Goal: Task Accomplishment & Management: Manage account settings

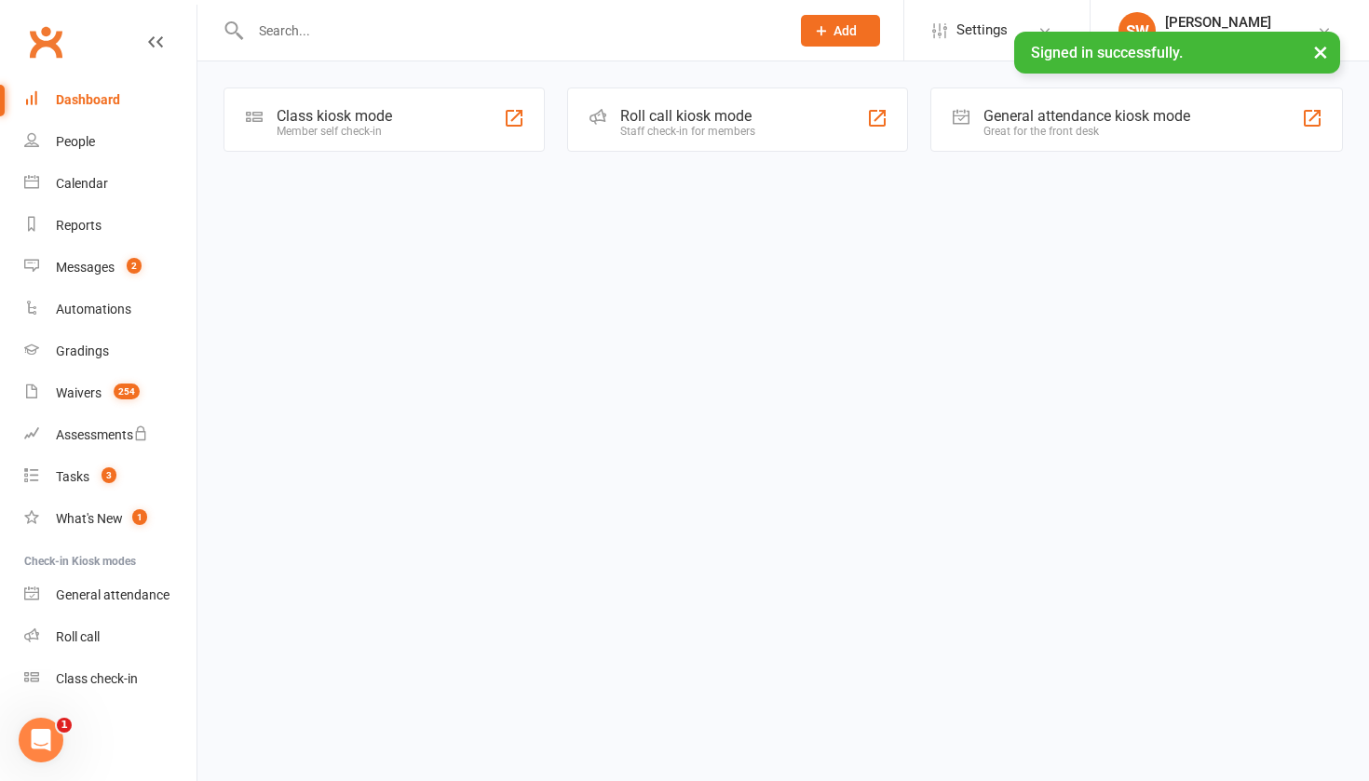
click at [333, 32] on input "text" at bounding box center [511, 31] width 532 height 26
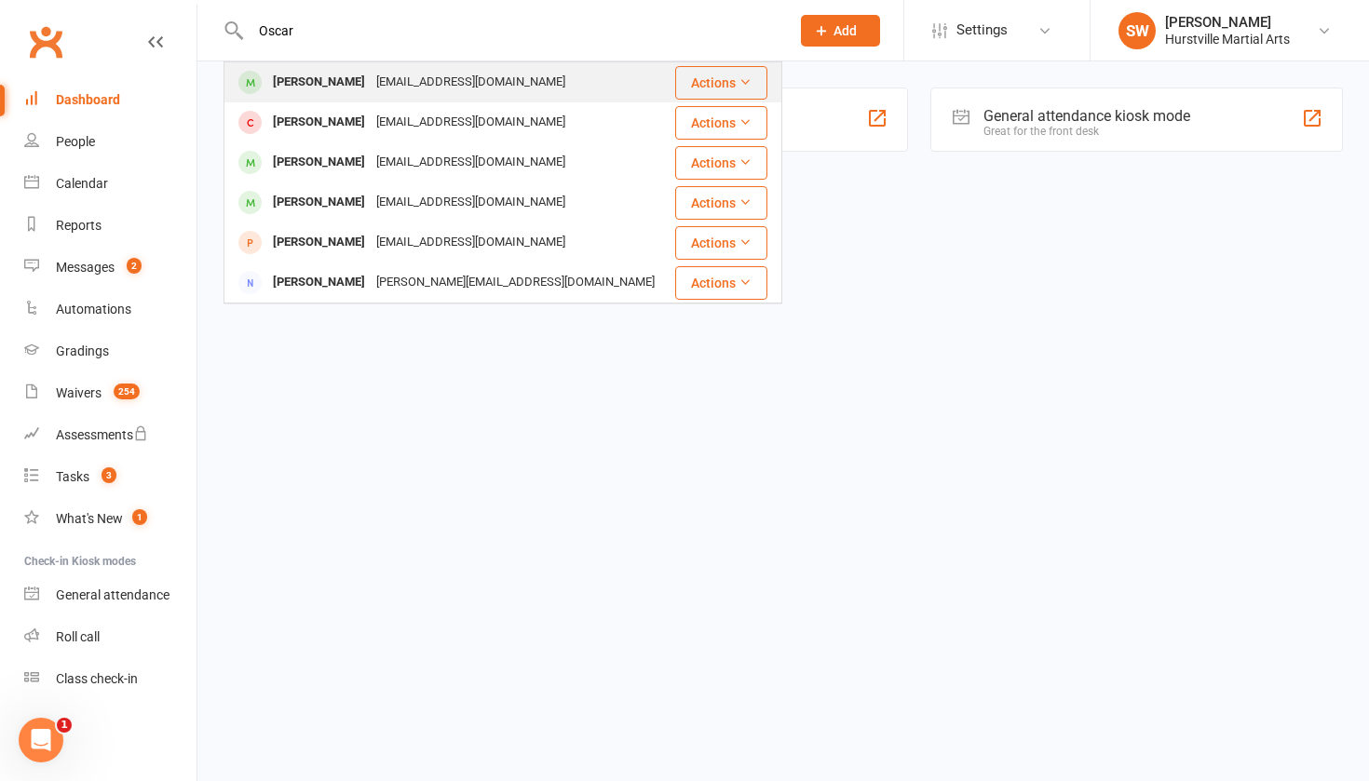
type input "Oscar"
click at [371, 75] on div "[EMAIL_ADDRESS][DOMAIN_NAME]" at bounding box center [471, 82] width 200 height 27
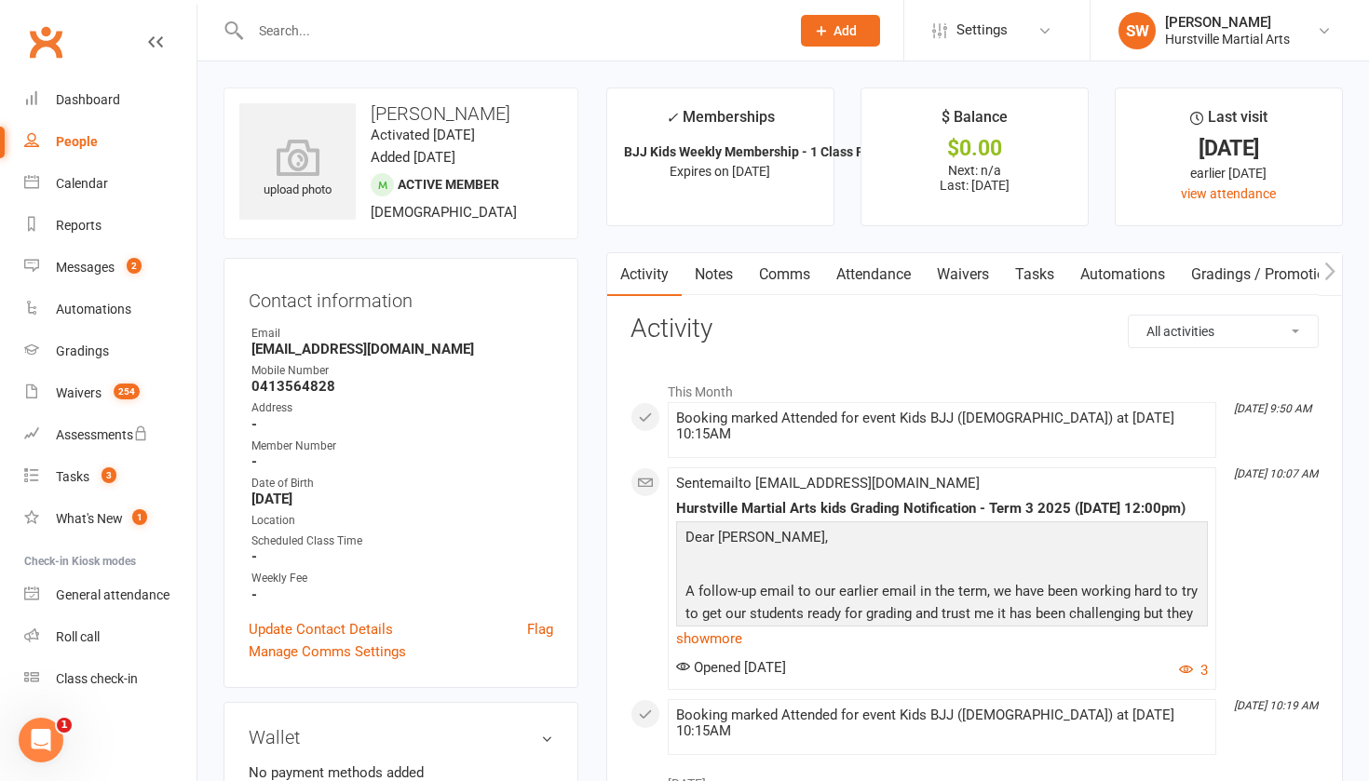
click at [695, 269] on link "Notes" at bounding box center [714, 274] width 64 height 43
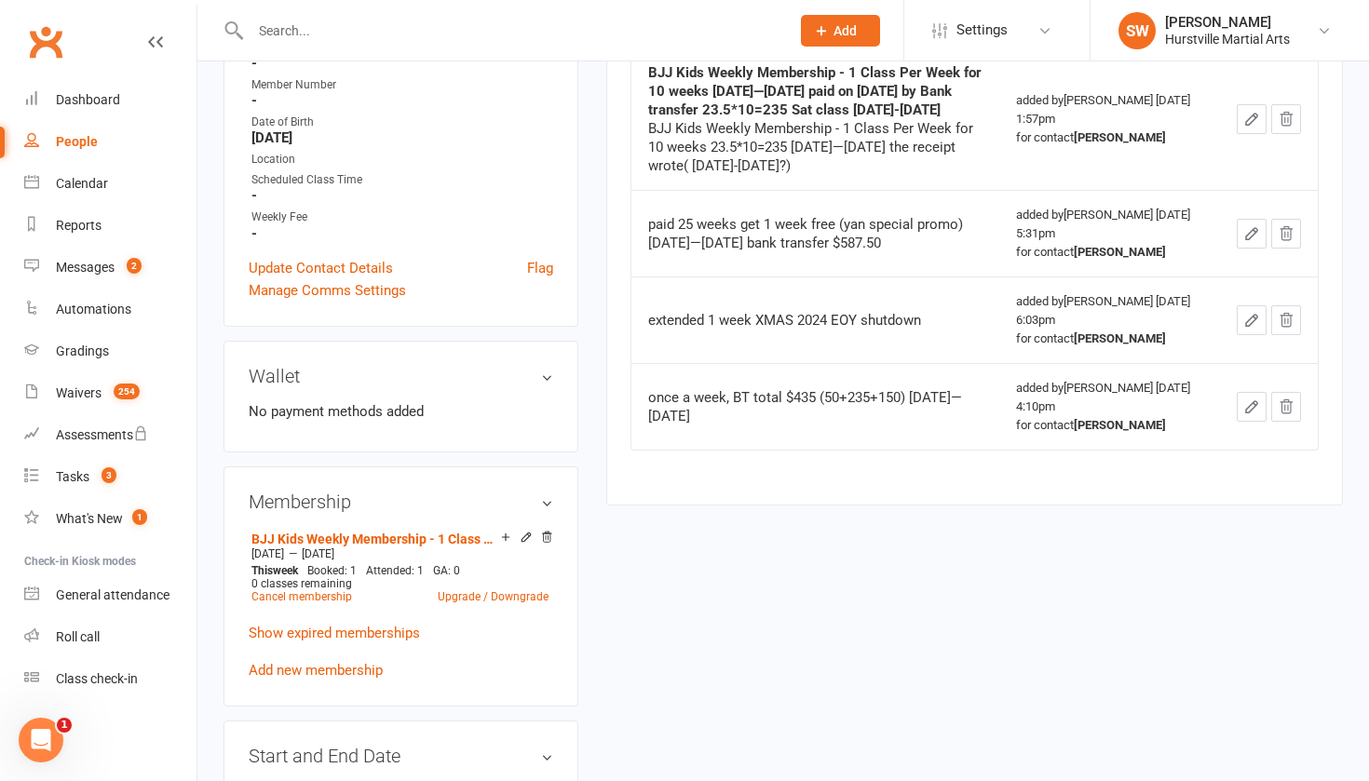
scroll to position [388, 0]
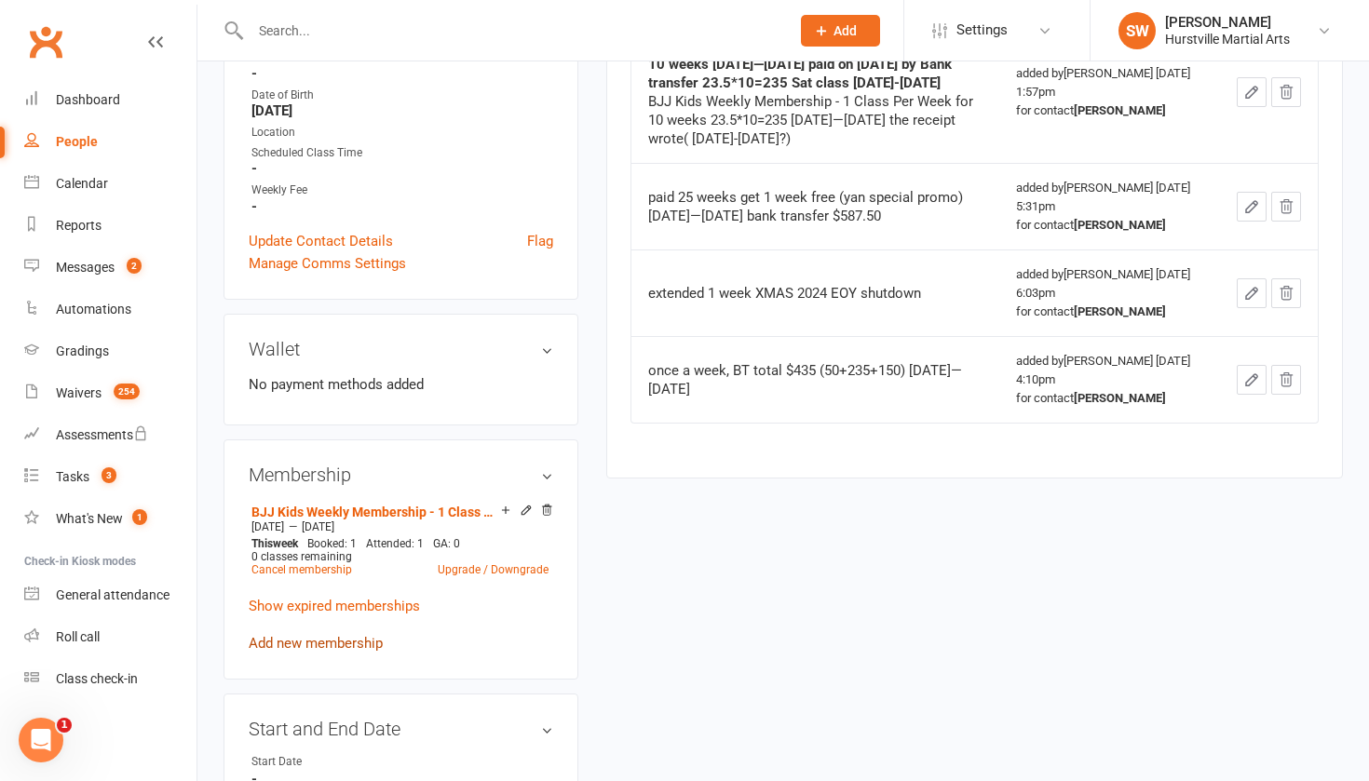
click at [291, 644] on link "Add new membership" at bounding box center [316, 643] width 134 height 17
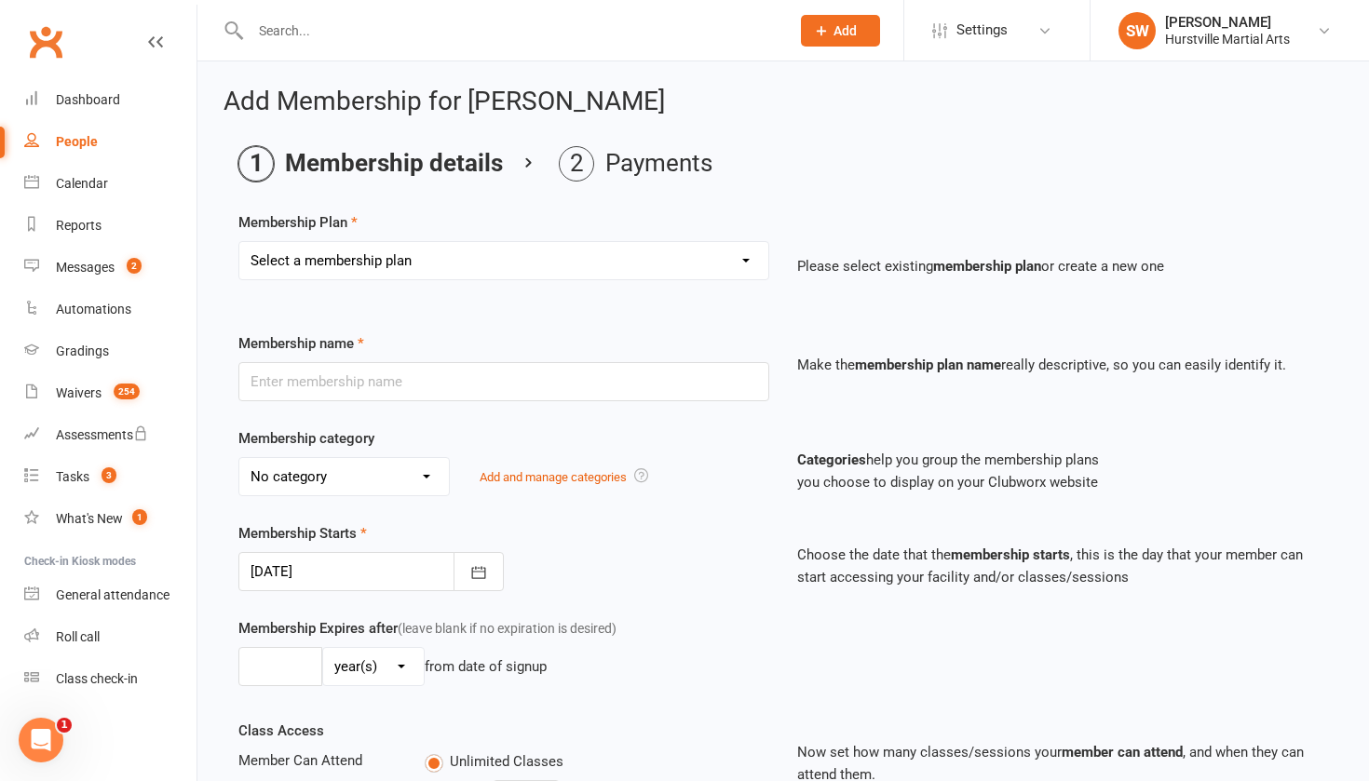
select select "2"
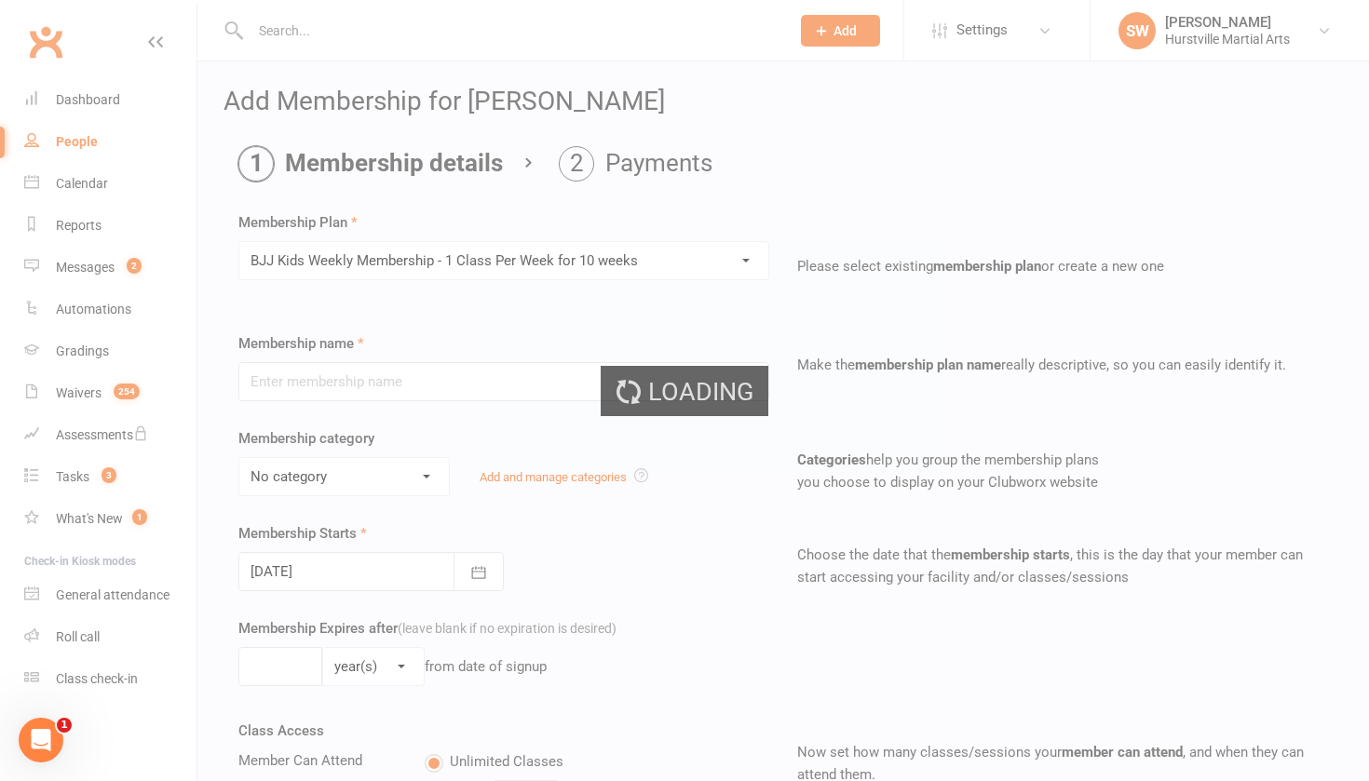
type input "BJJ Kids Weekly Membership - 1 Class Per Week for 10 weeks"
select select "2"
type input "64"
select select "0"
type input "1"
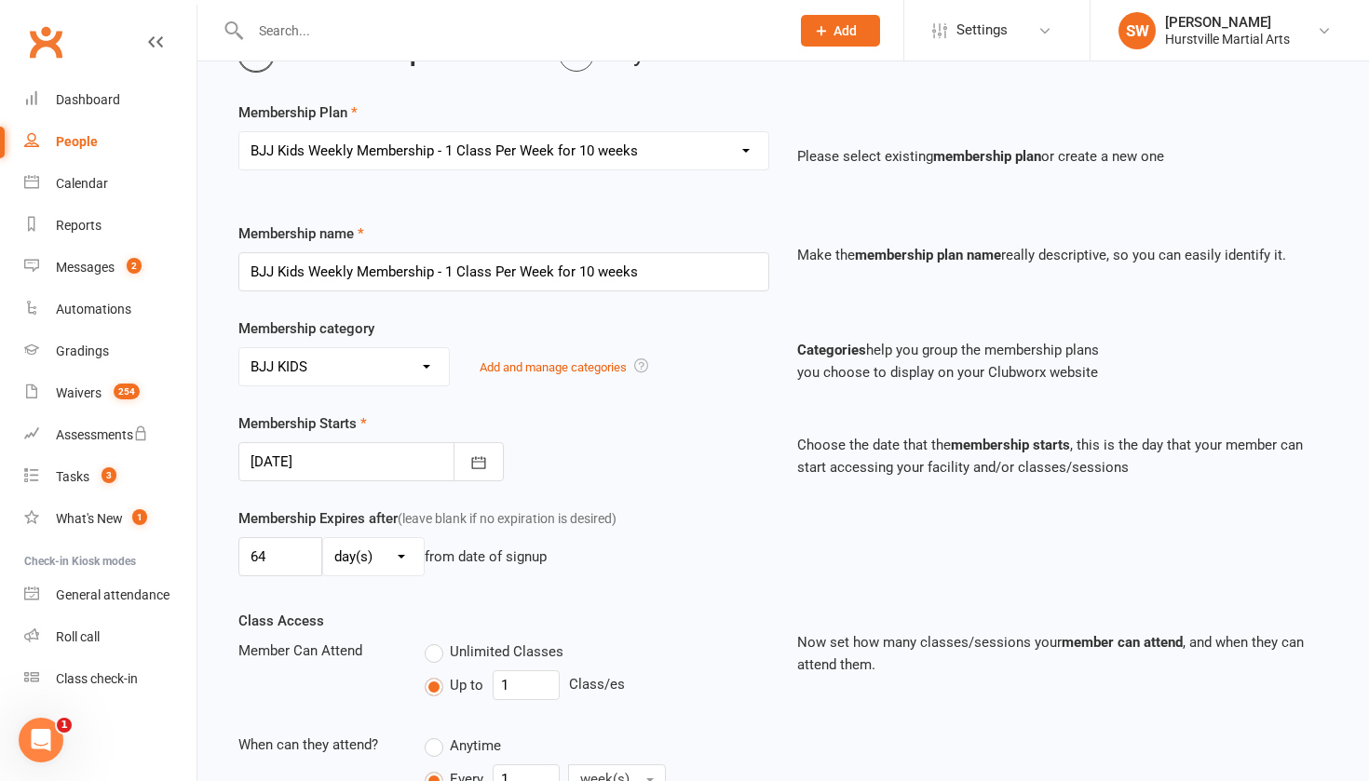
scroll to position [112, 0]
click at [478, 471] on button "button" at bounding box center [479, 460] width 50 height 39
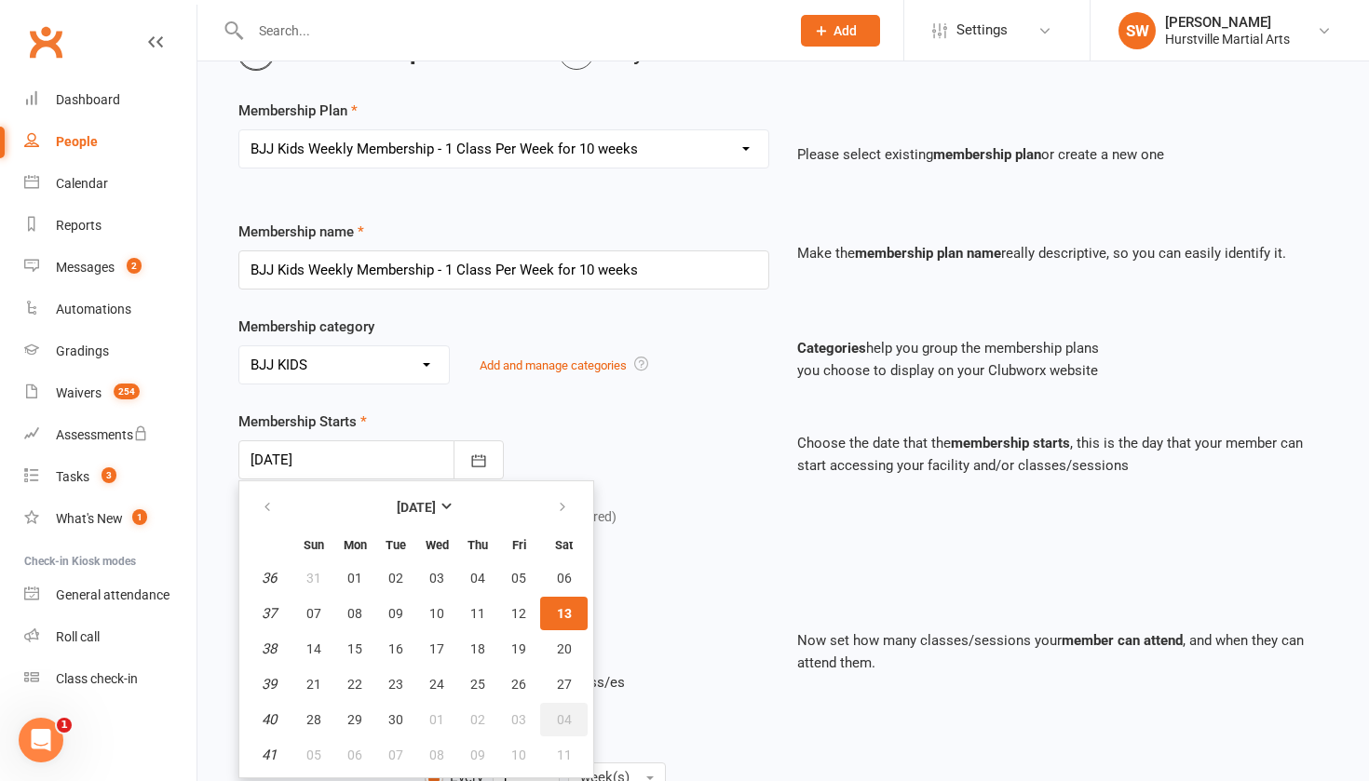
click at [559, 726] on span "04" at bounding box center [564, 720] width 15 height 15
type input "[DATE]"
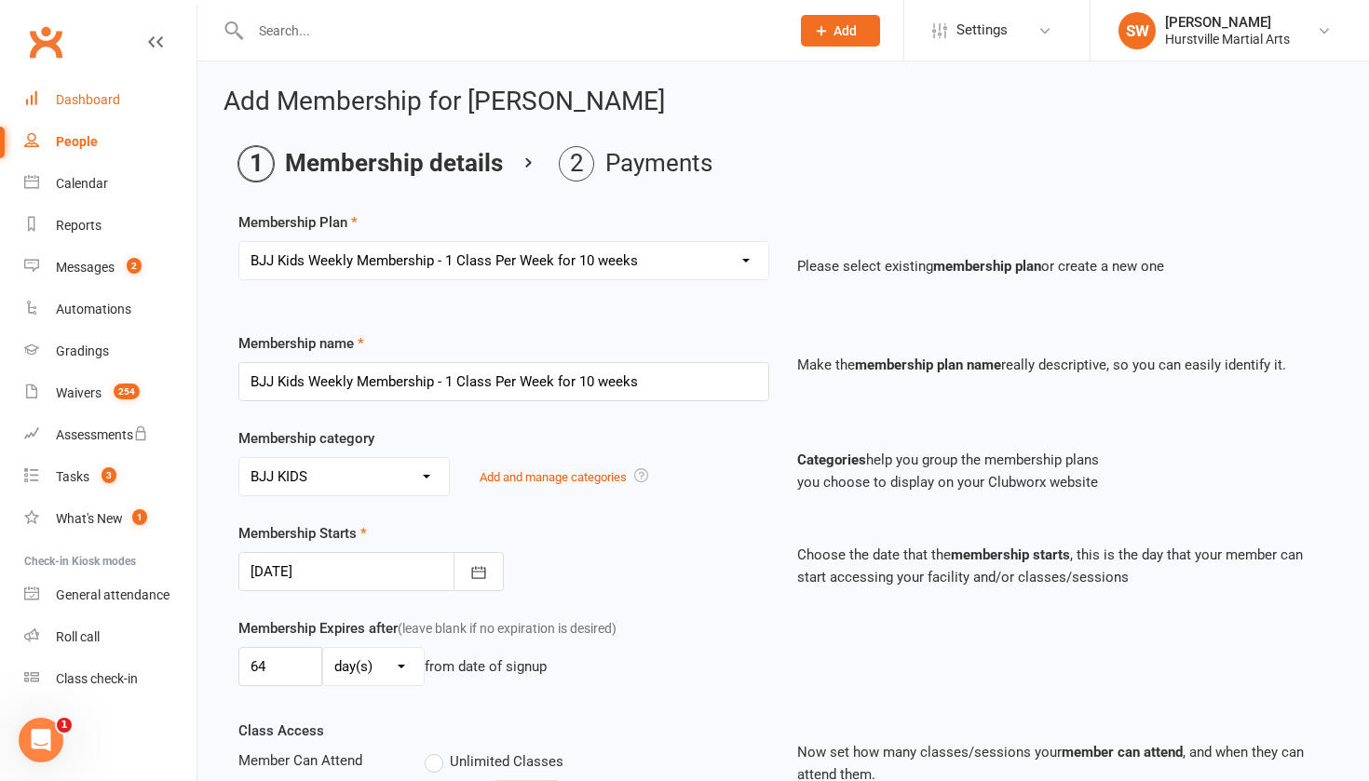
scroll to position [0, 0]
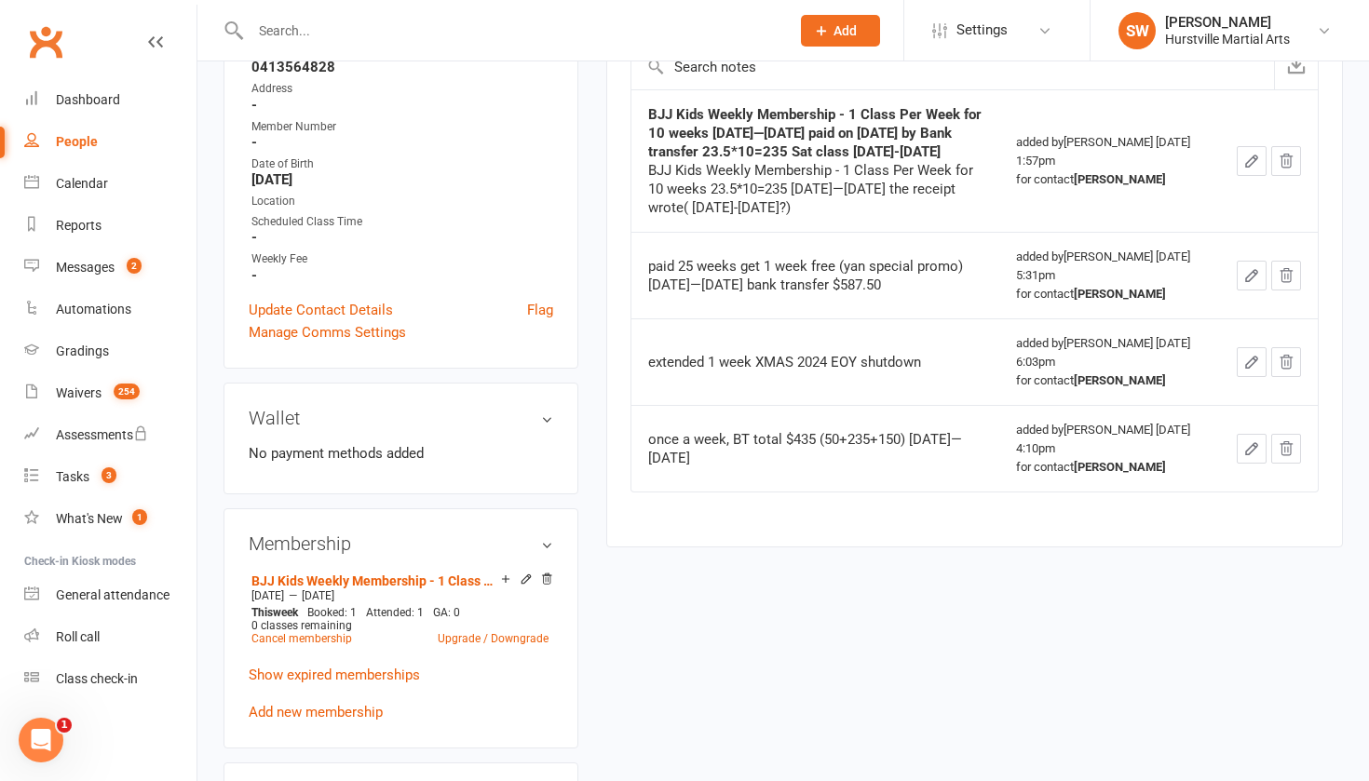
scroll to position [322, 0]
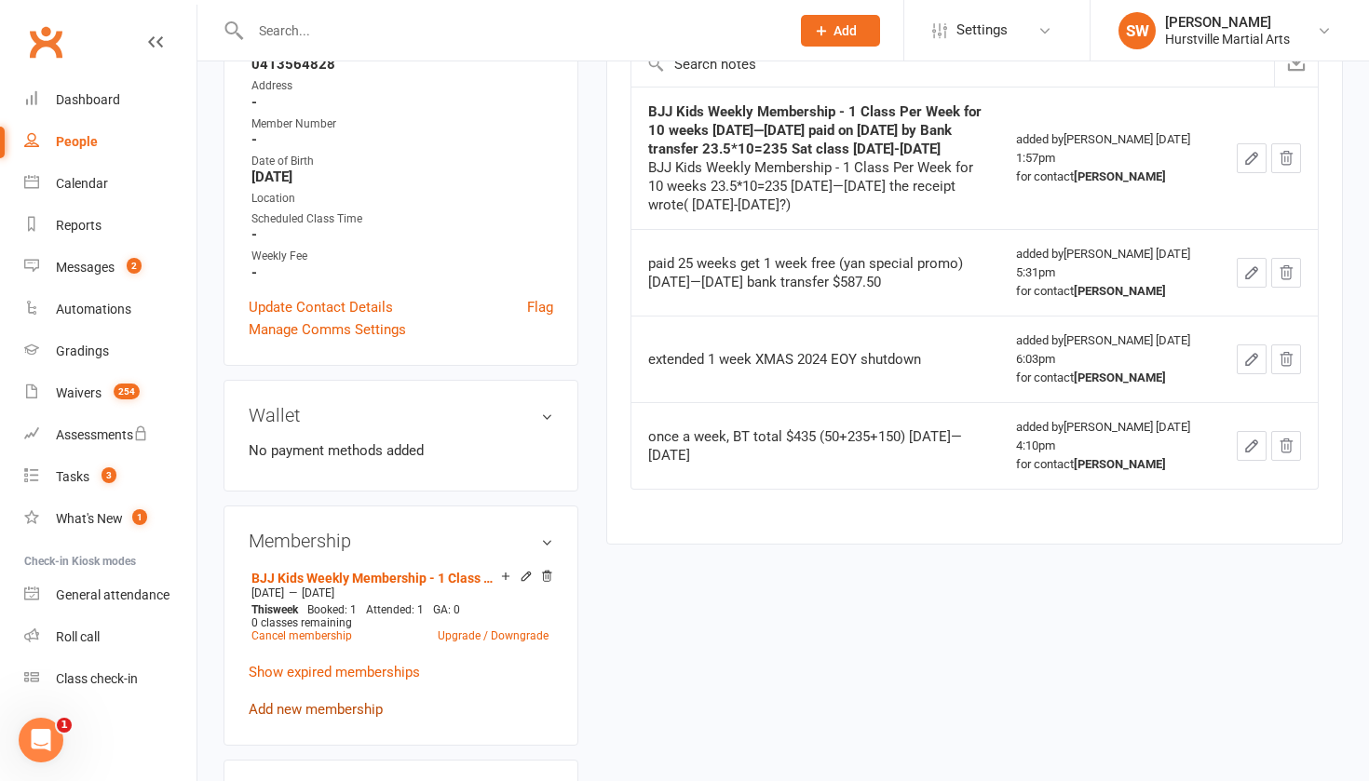
click at [360, 705] on link "Add new membership" at bounding box center [316, 709] width 134 height 17
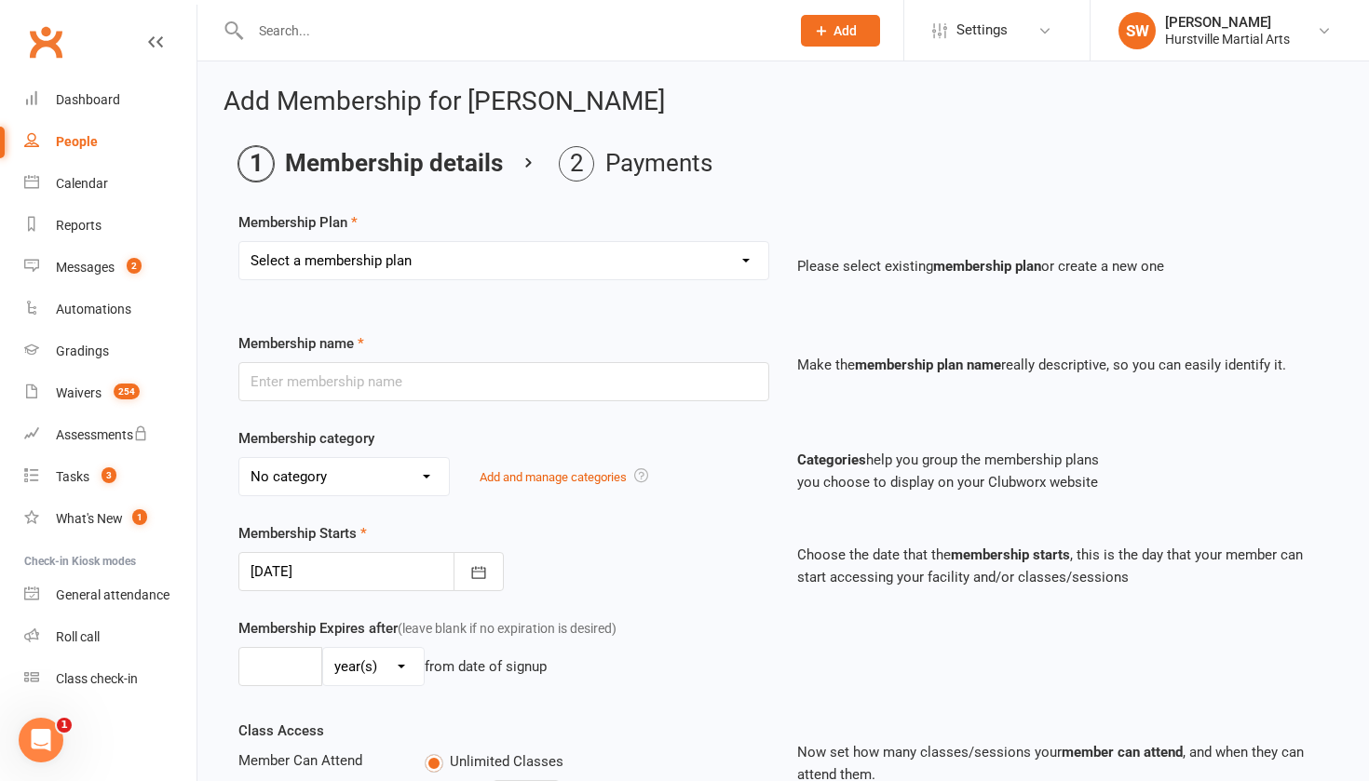
select select "2"
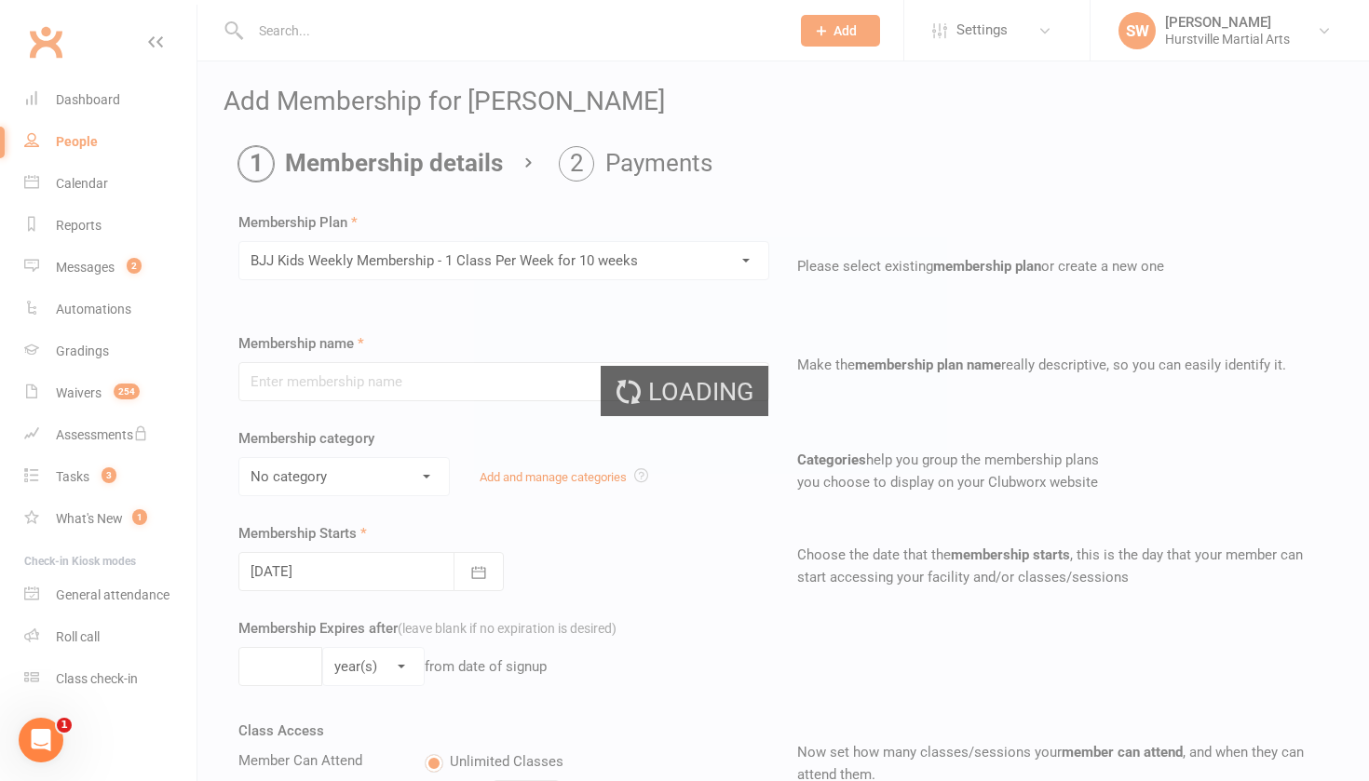
type input "BJJ Kids Weekly Membership - 1 Class Per Week for 10 weeks"
select select "2"
type input "64"
select select "0"
type input "1"
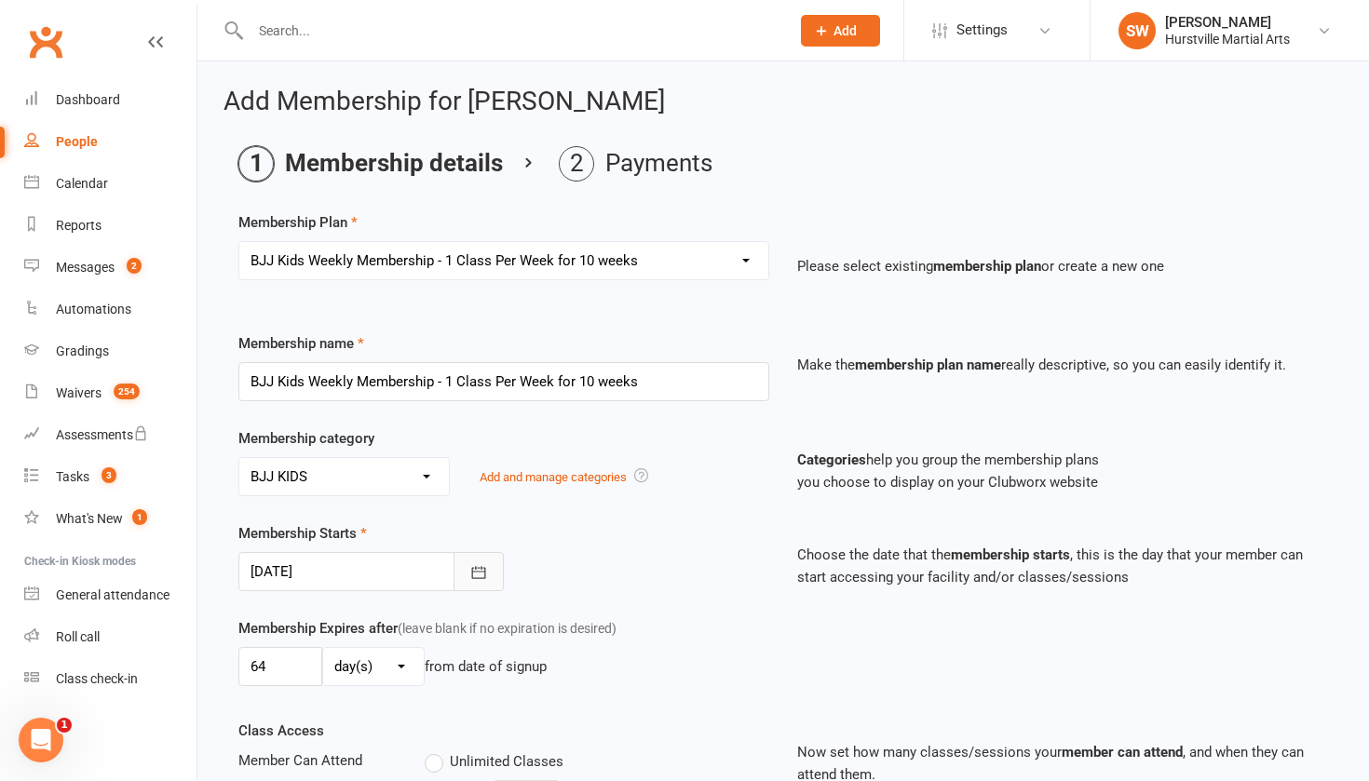
click at [474, 579] on icon "button" at bounding box center [478, 573] width 19 height 19
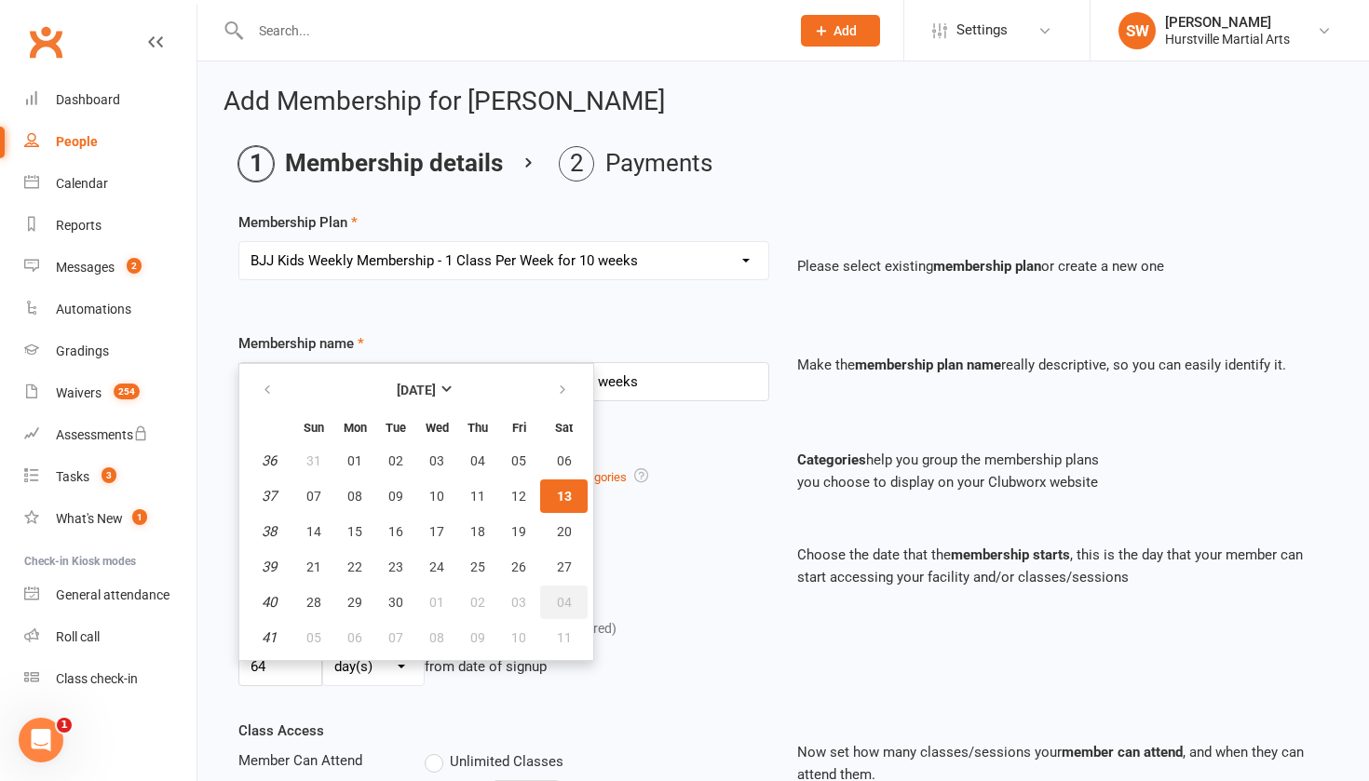
click at [566, 604] on span "04" at bounding box center [564, 602] width 15 height 15
type input "[DATE]"
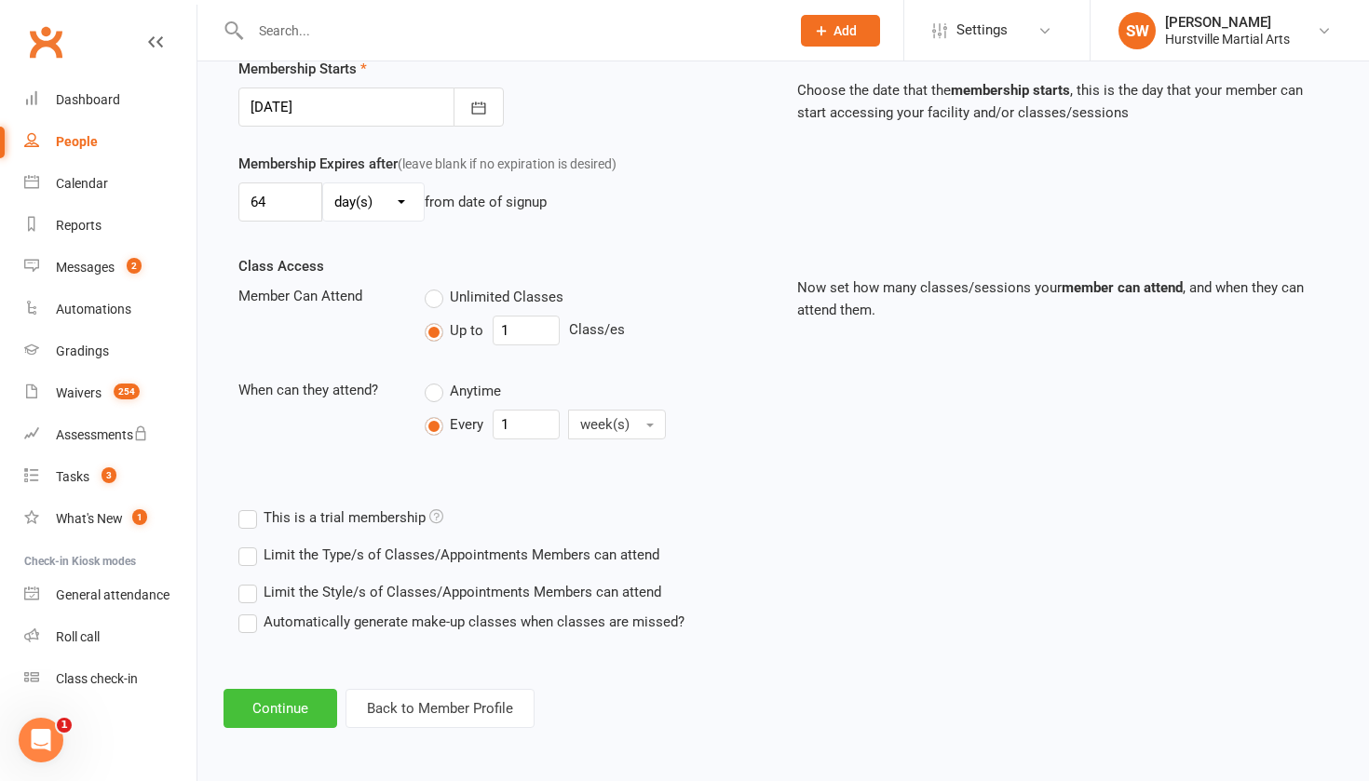
scroll to position [480, 0]
click at [264, 691] on button "Continue" at bounding box center [281, 708] width 114 height 39
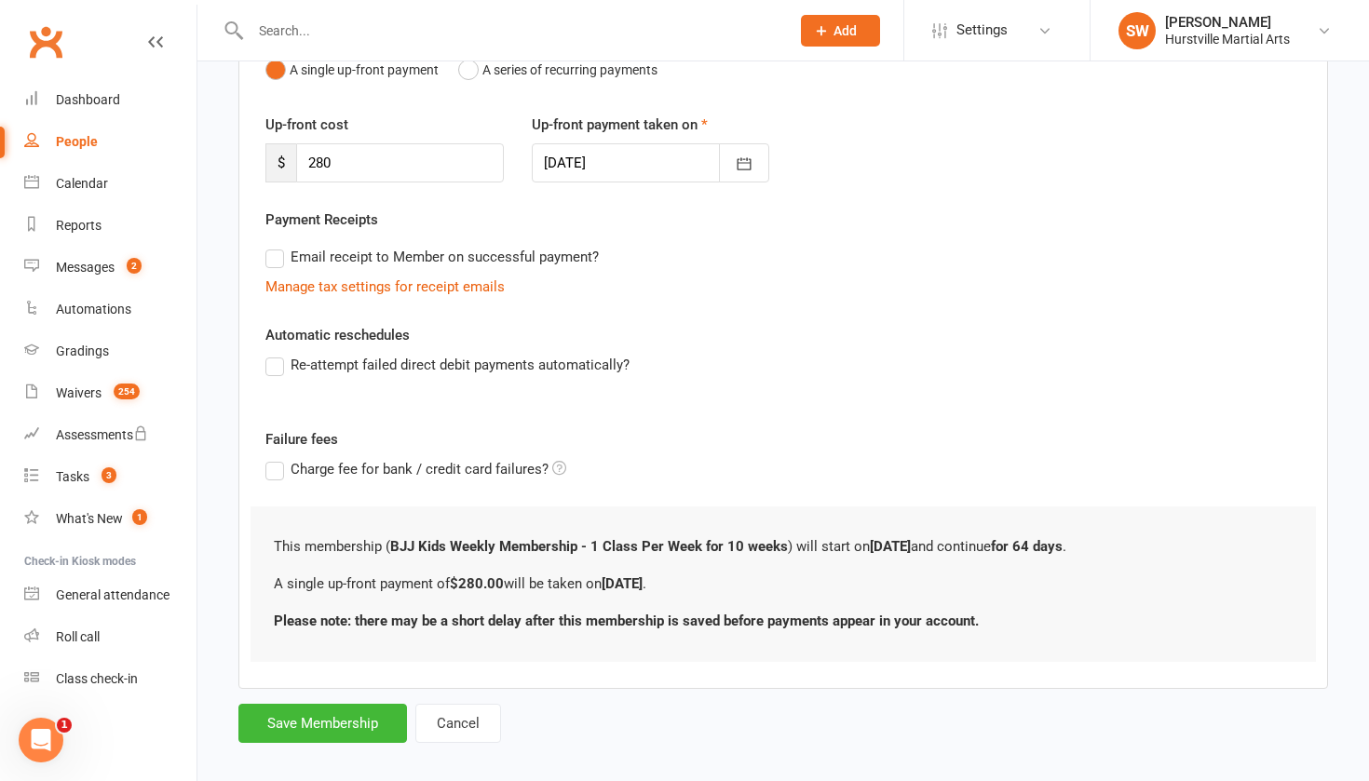
scroll to position [224, 0]
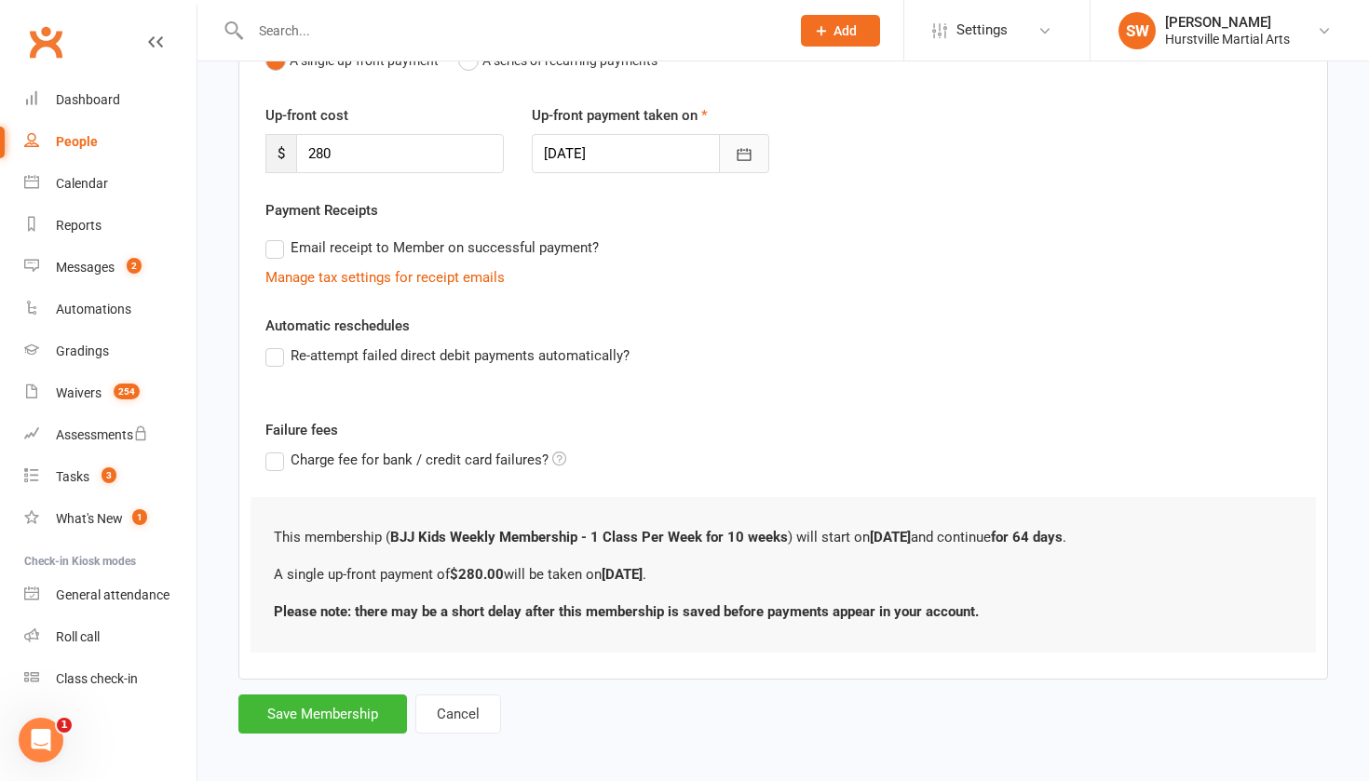
click at [741, 163] on icon "button" at bounding box center [744, 154] width 19 height 19
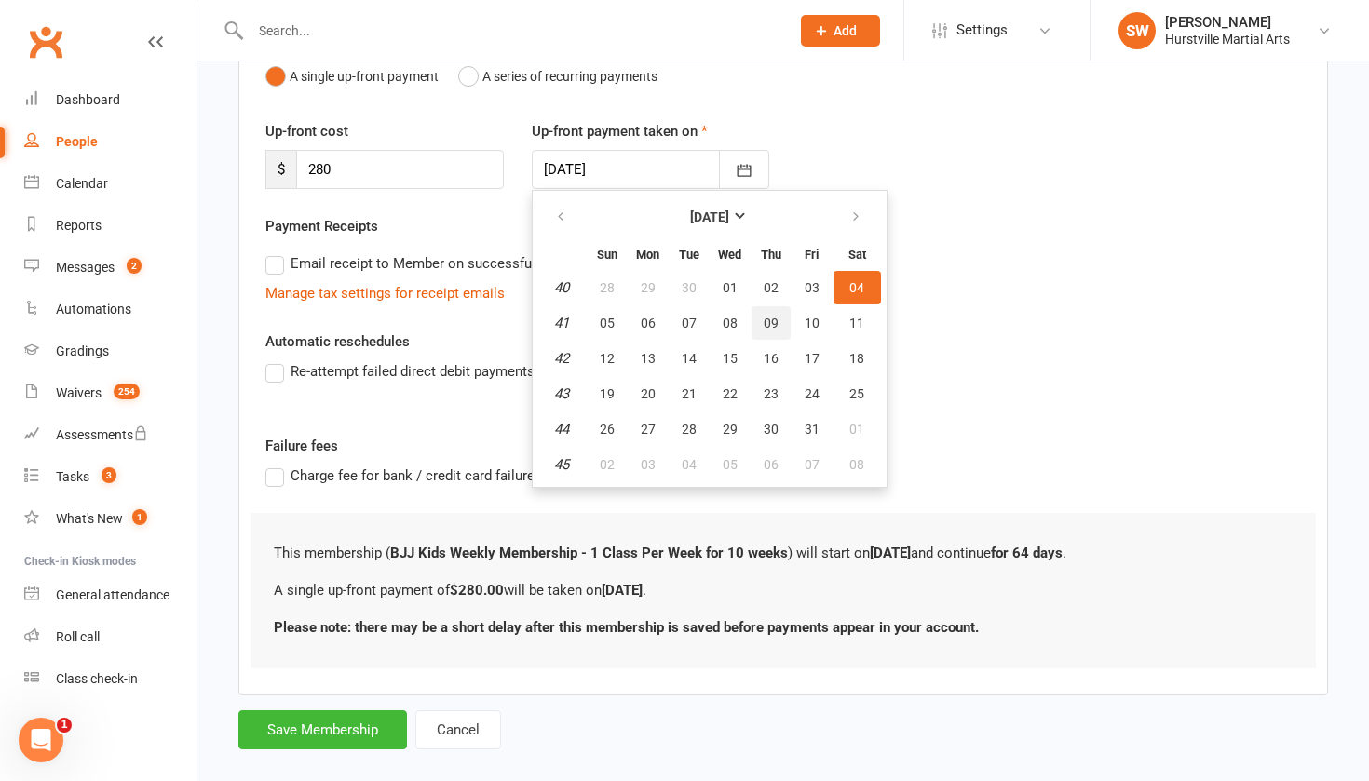
scroll to position [200, 0]
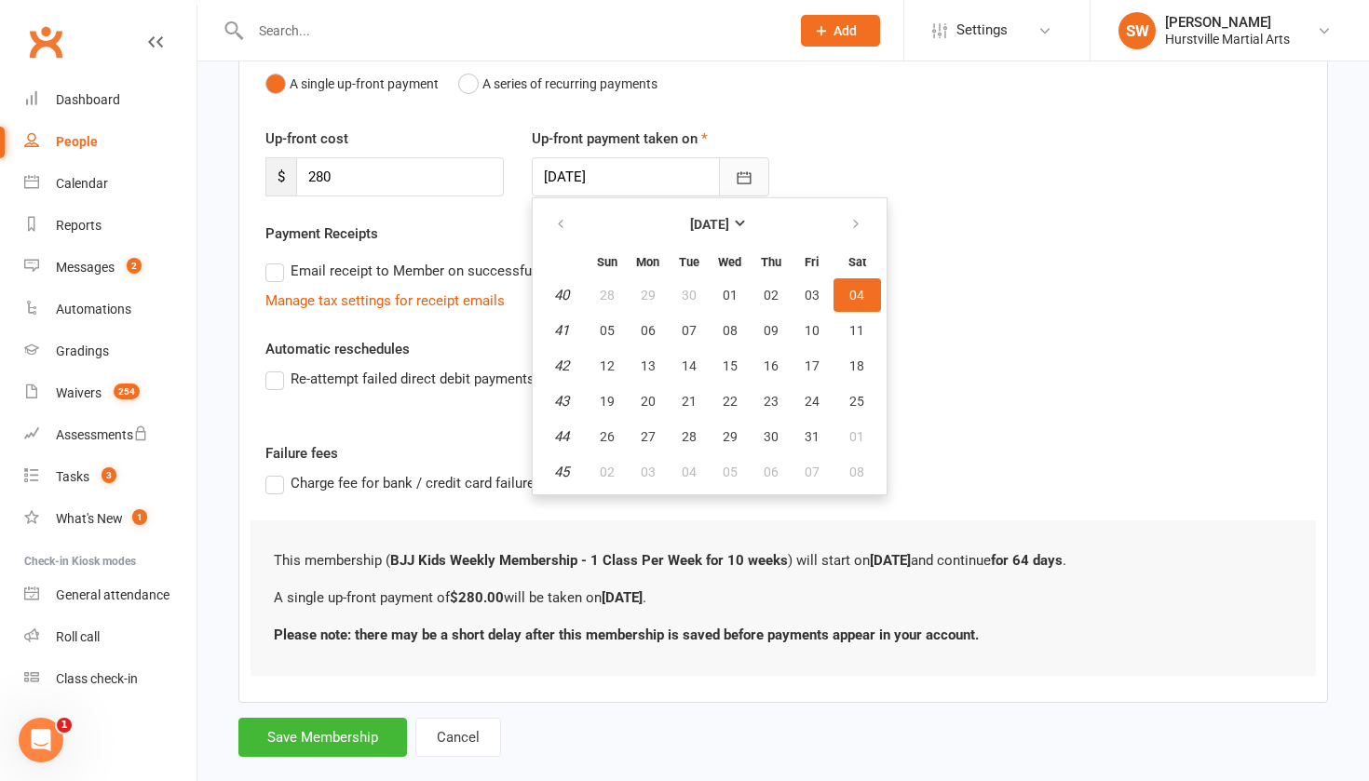
click at [740, 172] on icon "button" at bounding box center [745, 178] width 14 height 12
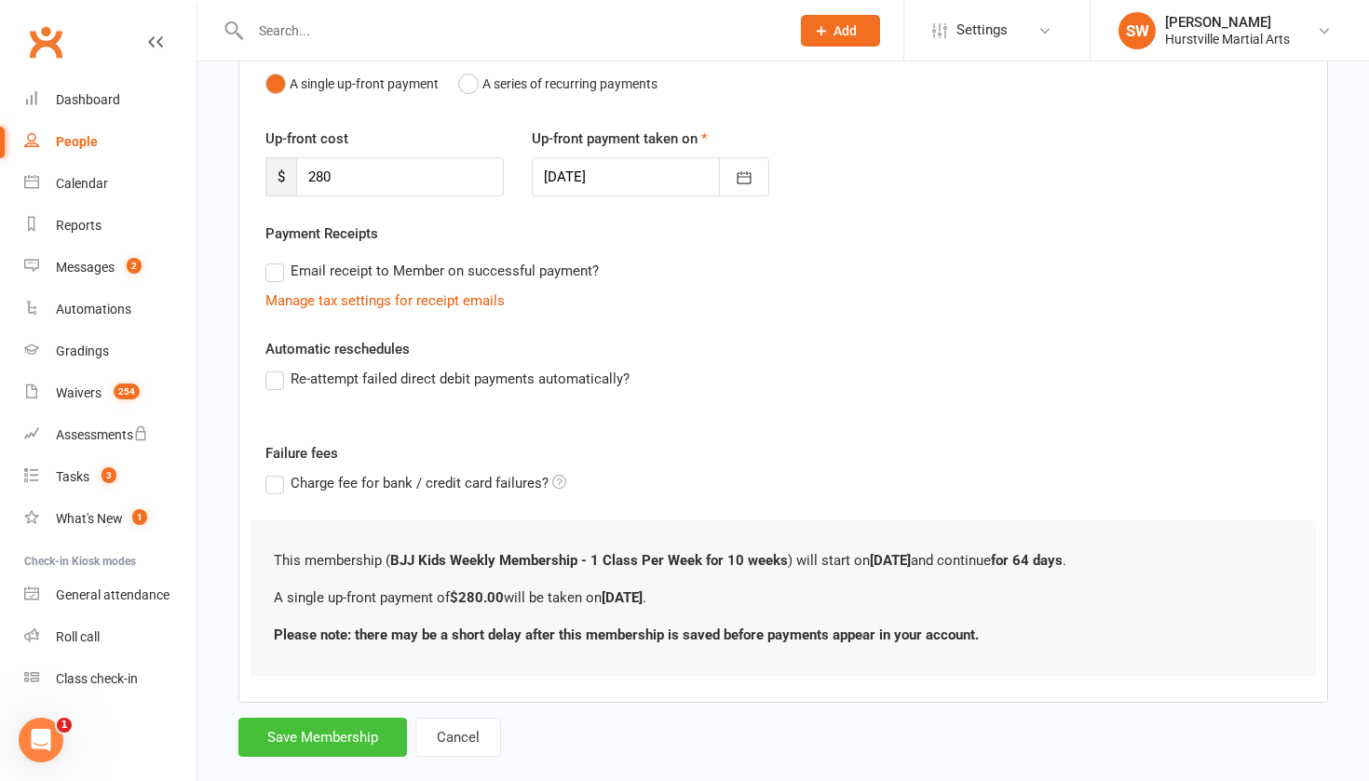
click at [319, 733] on button "Save Membership" at bounding box center [322, 737] width 169 height 39
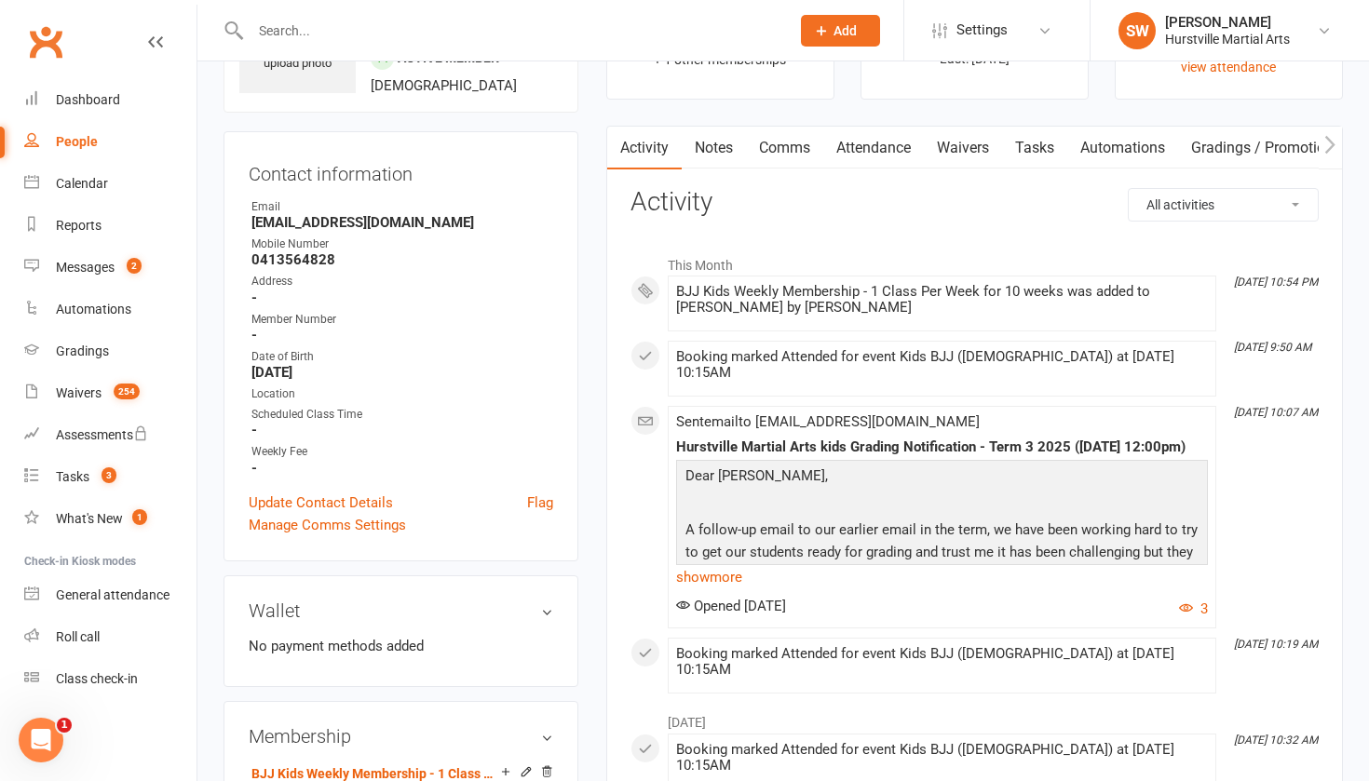
scroll to position [111, 0]
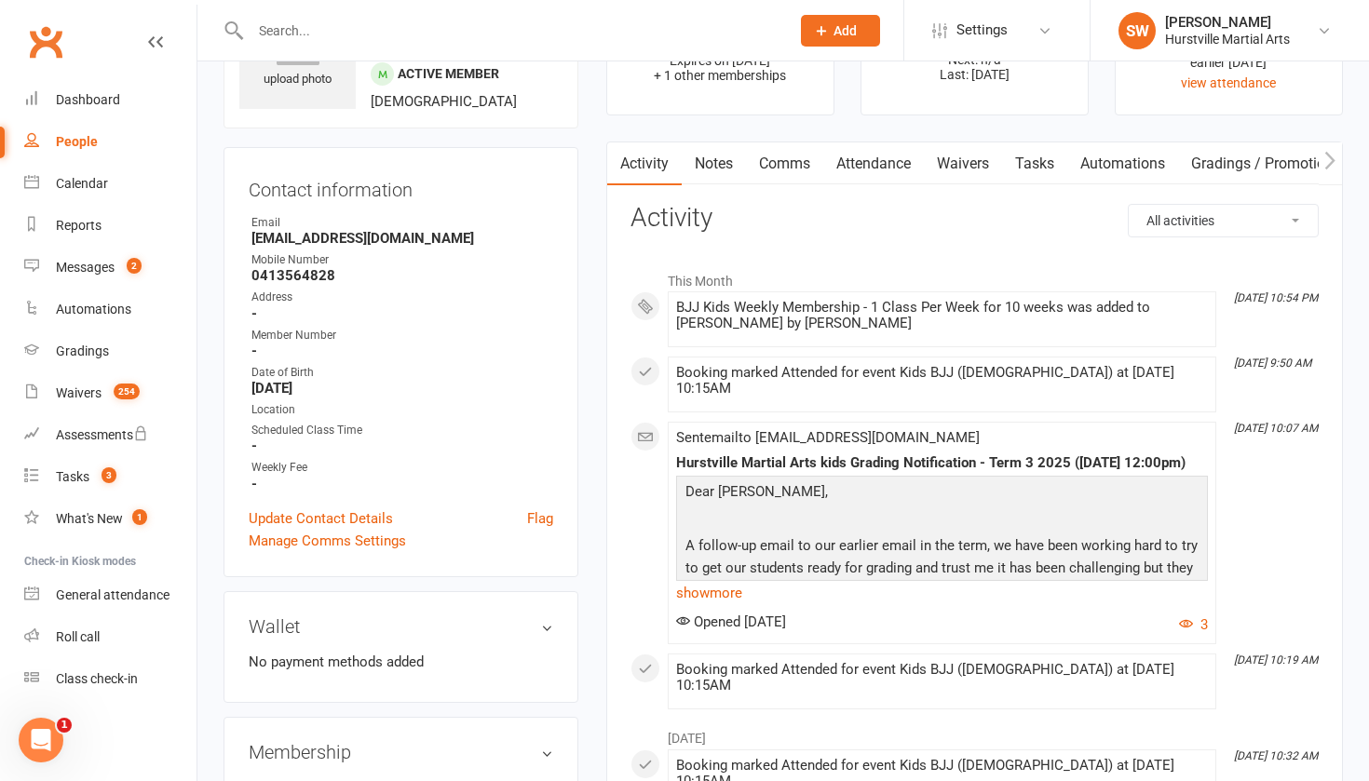
click at [712, 165] on link "Notes" at bounding box center [714, 164] width 64 height 43
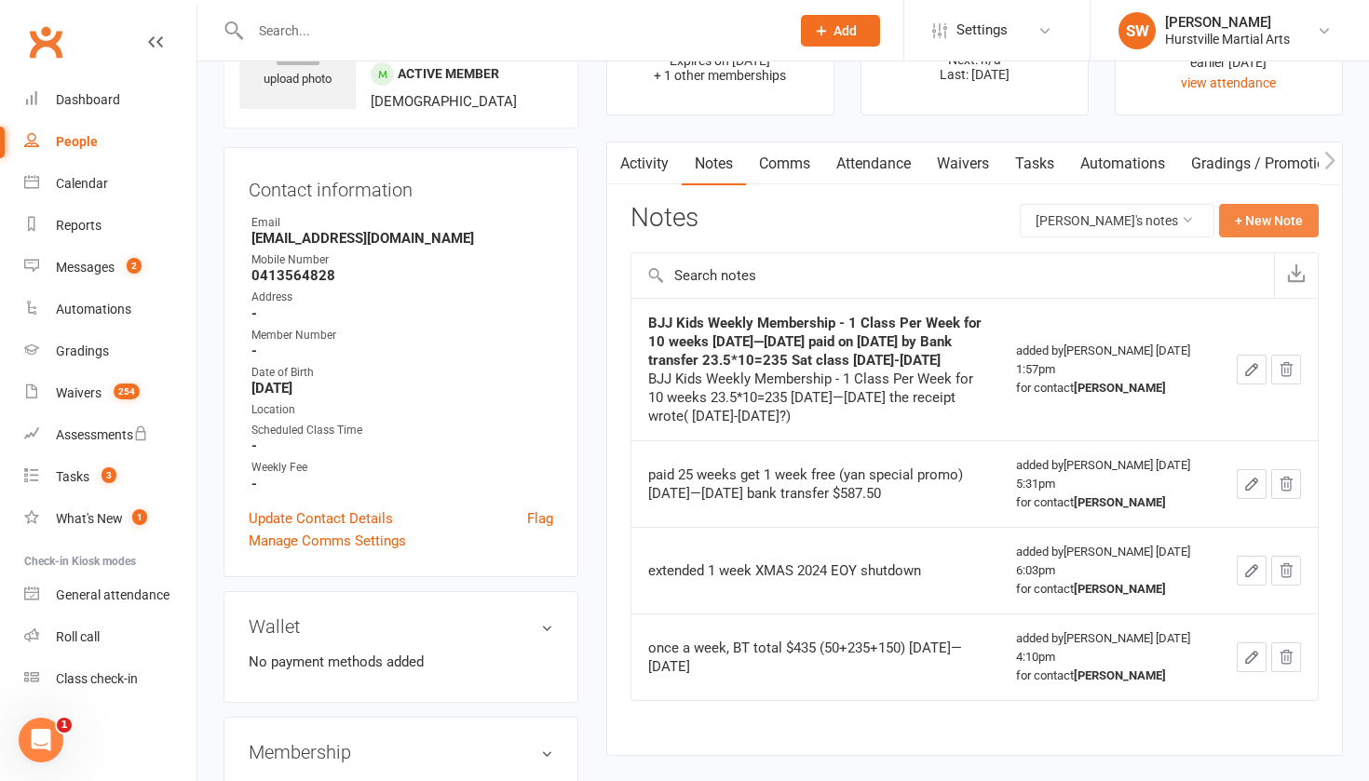
click at [1249, 226] on button "+ New Note" at bounding box center [1269, 221] width 100 height 34
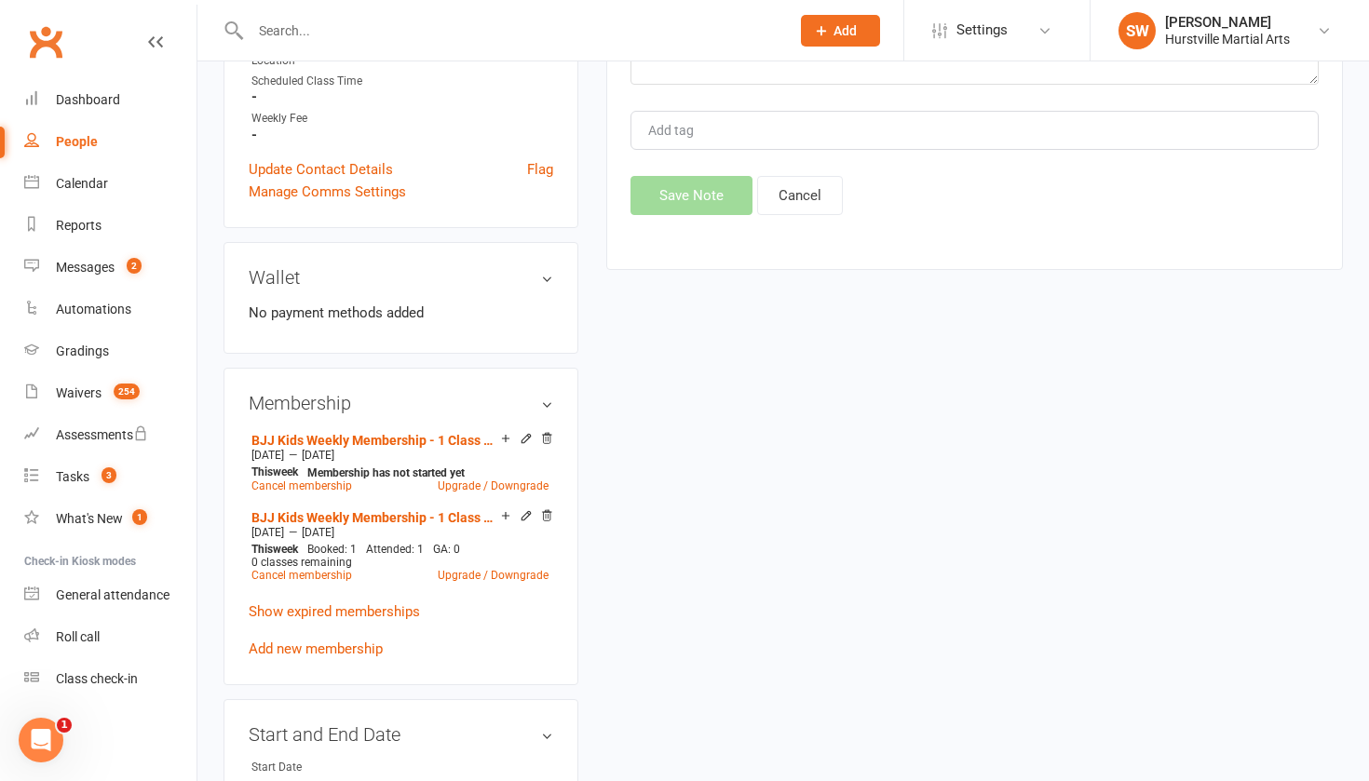
scroll to position [546, 0]
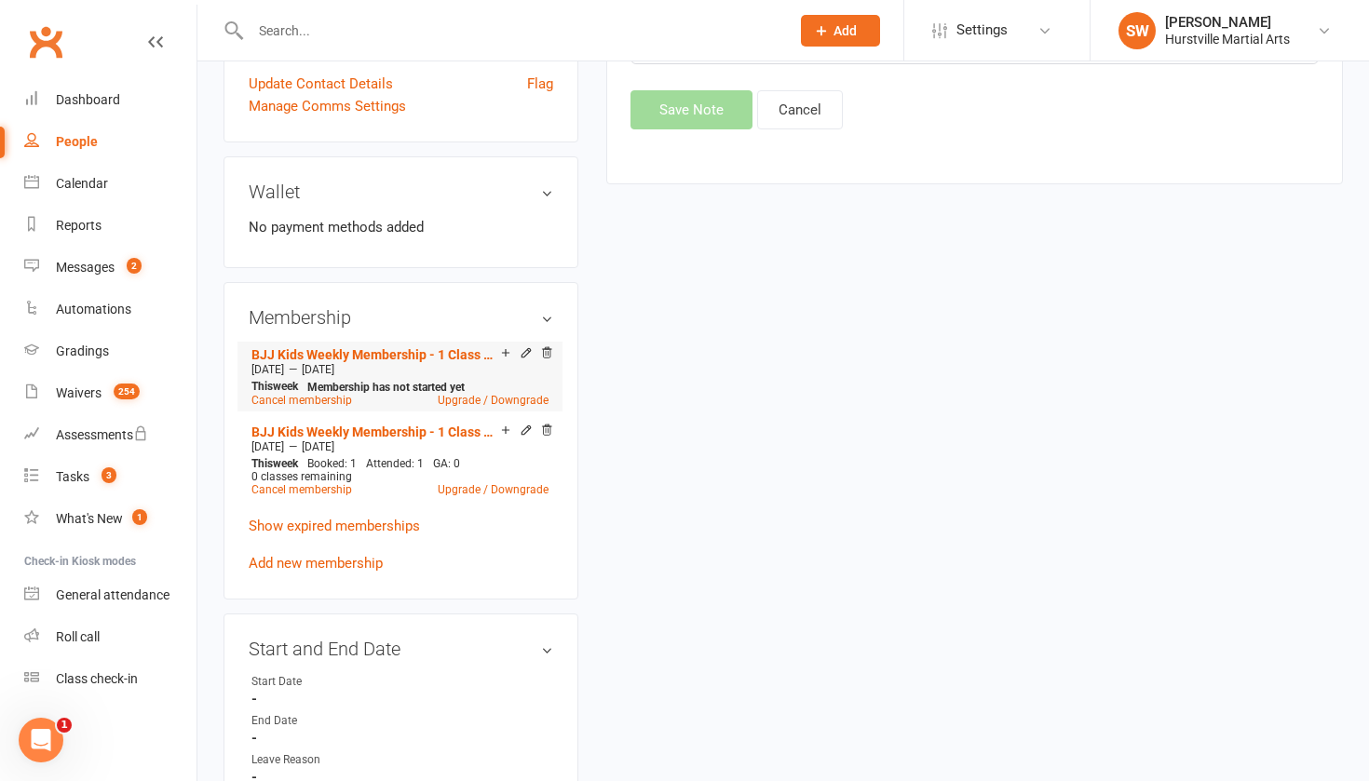
drag, startPoint x: 240, startPoint y: 349, endPoint x: 412, endPoint y: 368, distance: 172.4
click at [412, 368] on div "Membership BJJ Kids Weekly Membership - 1 Class Per Week for 10 weeks [DATE] — …" at bounding box center [401, 441] width 355 height 318
click at [355, 358] on link "BJJ Kids Weekly Membership - 1 Class Per Week for 10 weeks" at bounding box center [376, 354] width 250 height 15
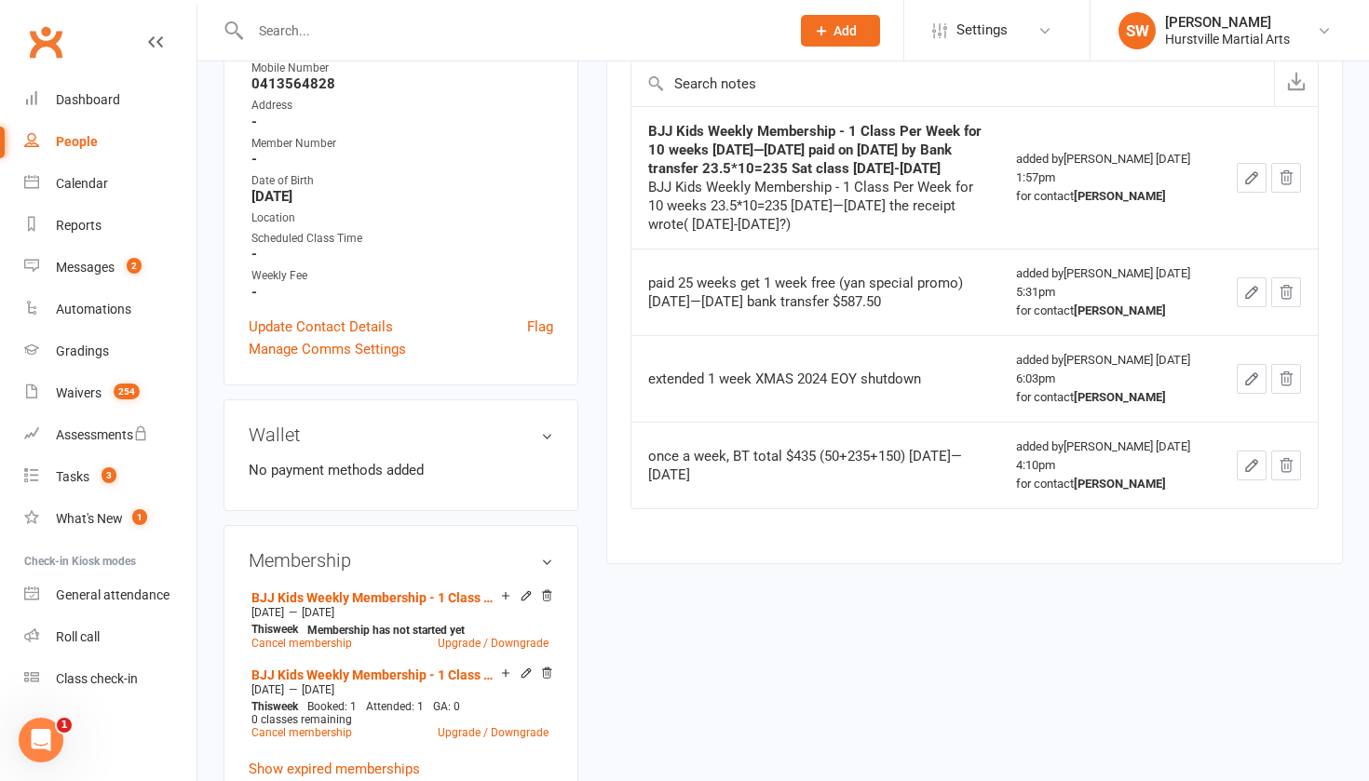
scroll to position [327, 0]
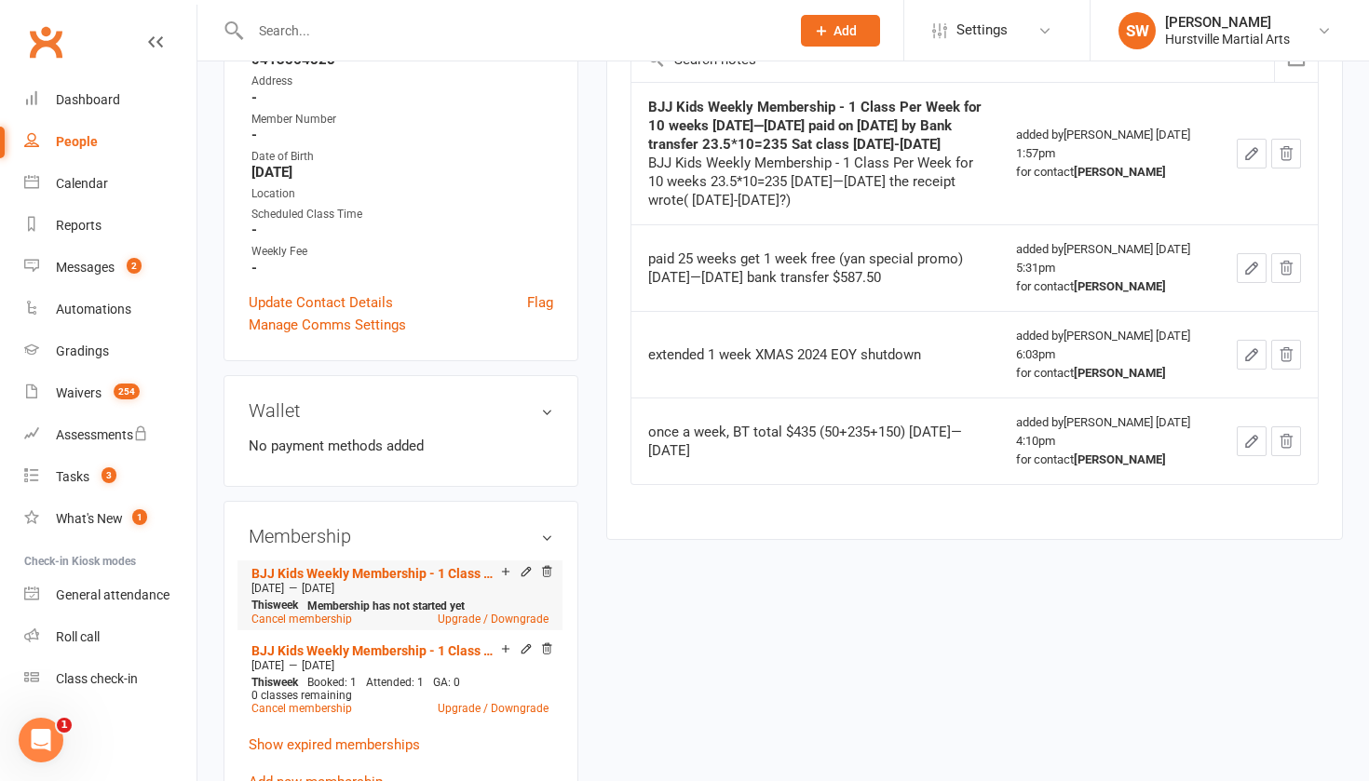
drag, startPoint x: 249, startPoint y: 569, endPoint x: 455, endPoint y: 588, distance: 206.7
click at [455, 588] on li "BJJ Kids Weekly Membership - 1 Class Per Week for 10 weeks [DATE] — [DATE] This…" at bounding box center [400, 596] width 306 height 70
copy li "BJJ Kids Weekly Membership - 1 Class Per Week for 10 weeks [DATE] — [DATE]"
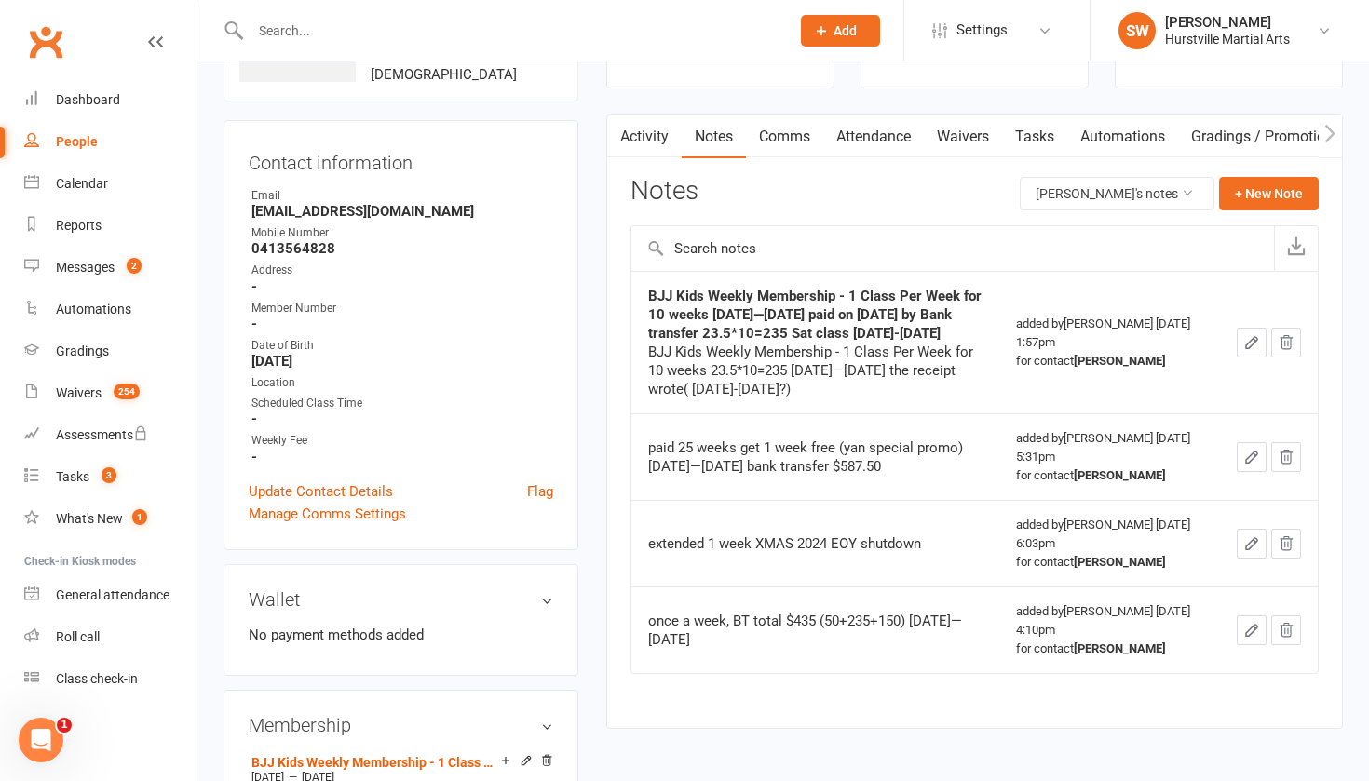
scroll to position [137, 0]
click at [1246, 198] on button "+ New Note" at bounding box center [1269, 195] width 100 height 34
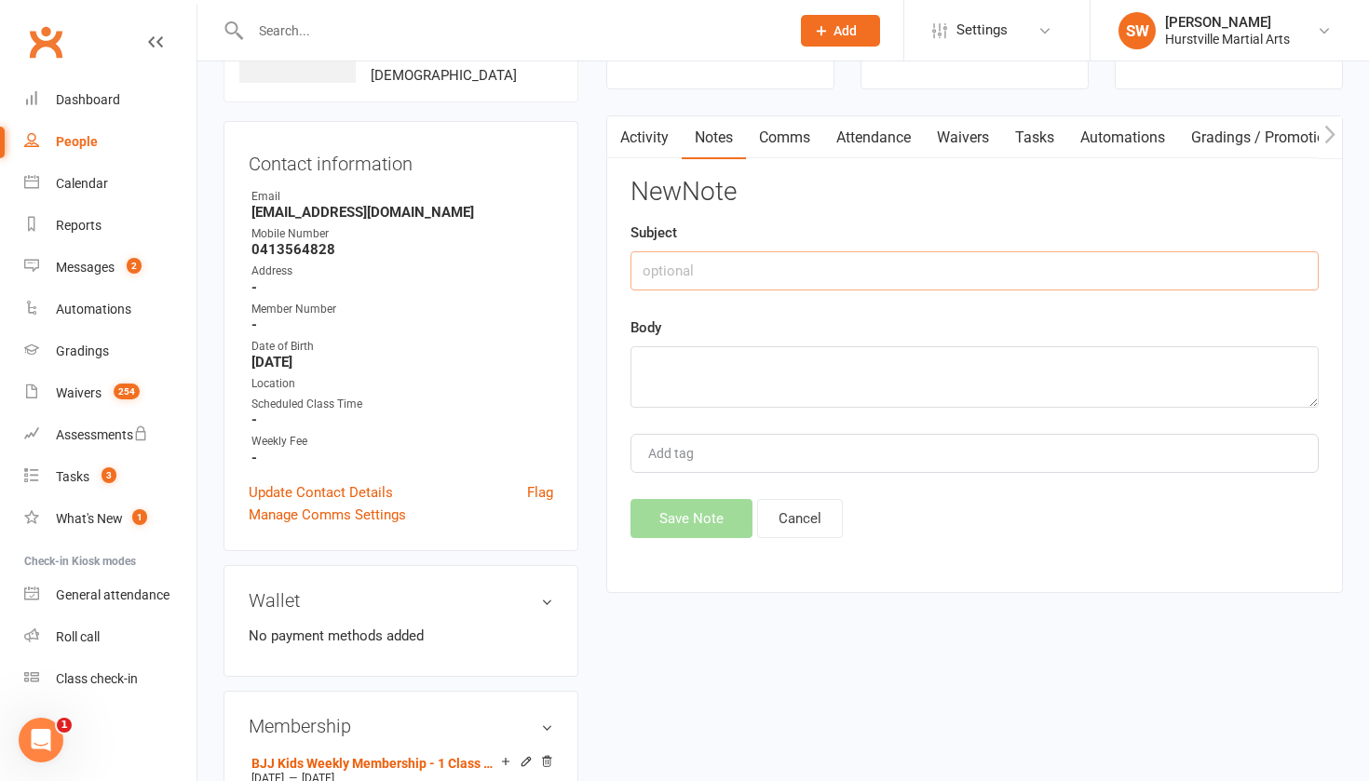
click at [715, 270] on input "text" at bounding box center [975, 270] width 688 height 39
paste input "BJJ Kids Weekly Membership - 1 Class Per Week for 10 weeks [DATE]—[DATE]"
type input "BJJ Kids Weekly Membership - 1 Class Per Week for 10 weeks [DATE]—[DATE]"
click at [680, 371] on textarea at bounding box center [975, 376] width 688 height 61
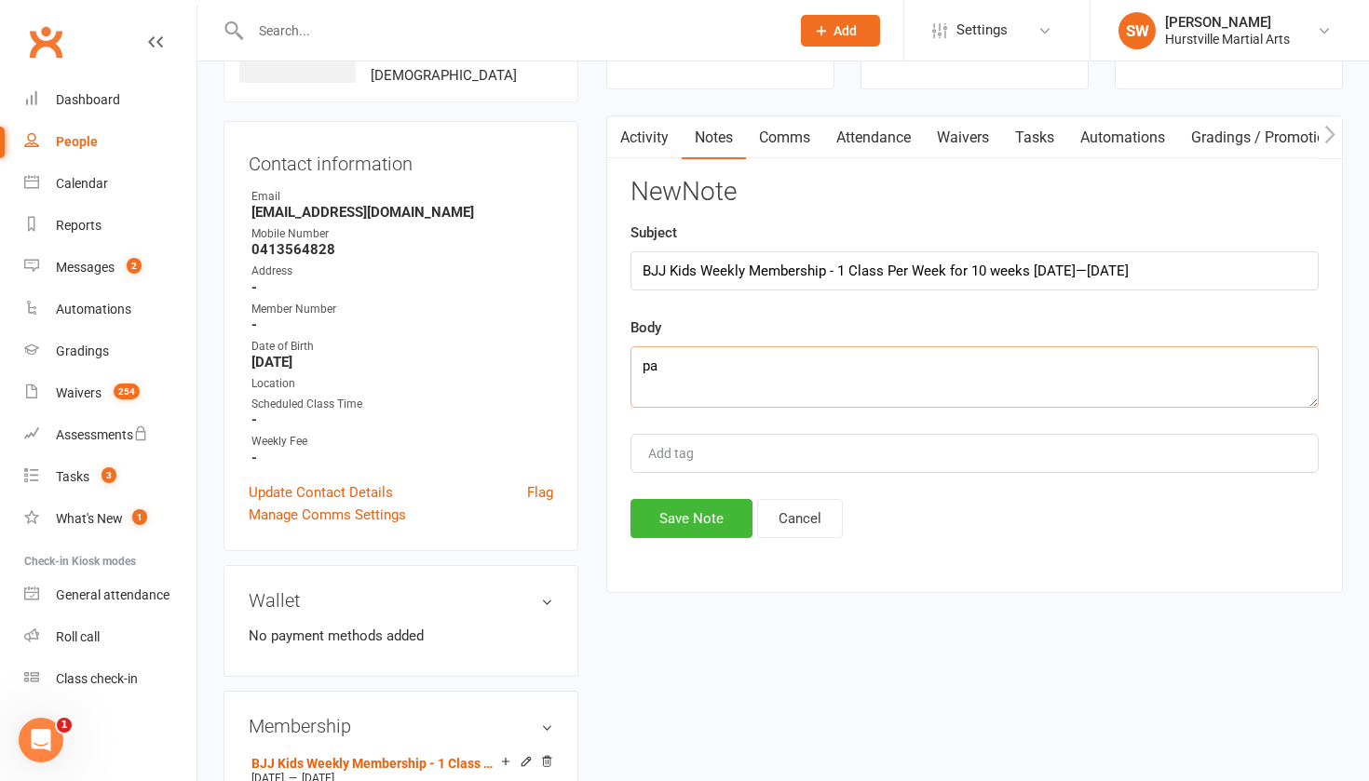
type textarea "p"
type textarea "paid 28*10+18(change class) total paid $298.88 via bank transfer Sat 930-1015"
click at [664, 509] on button "Save Note" at bounding box center [692, 518] width 122 height 39
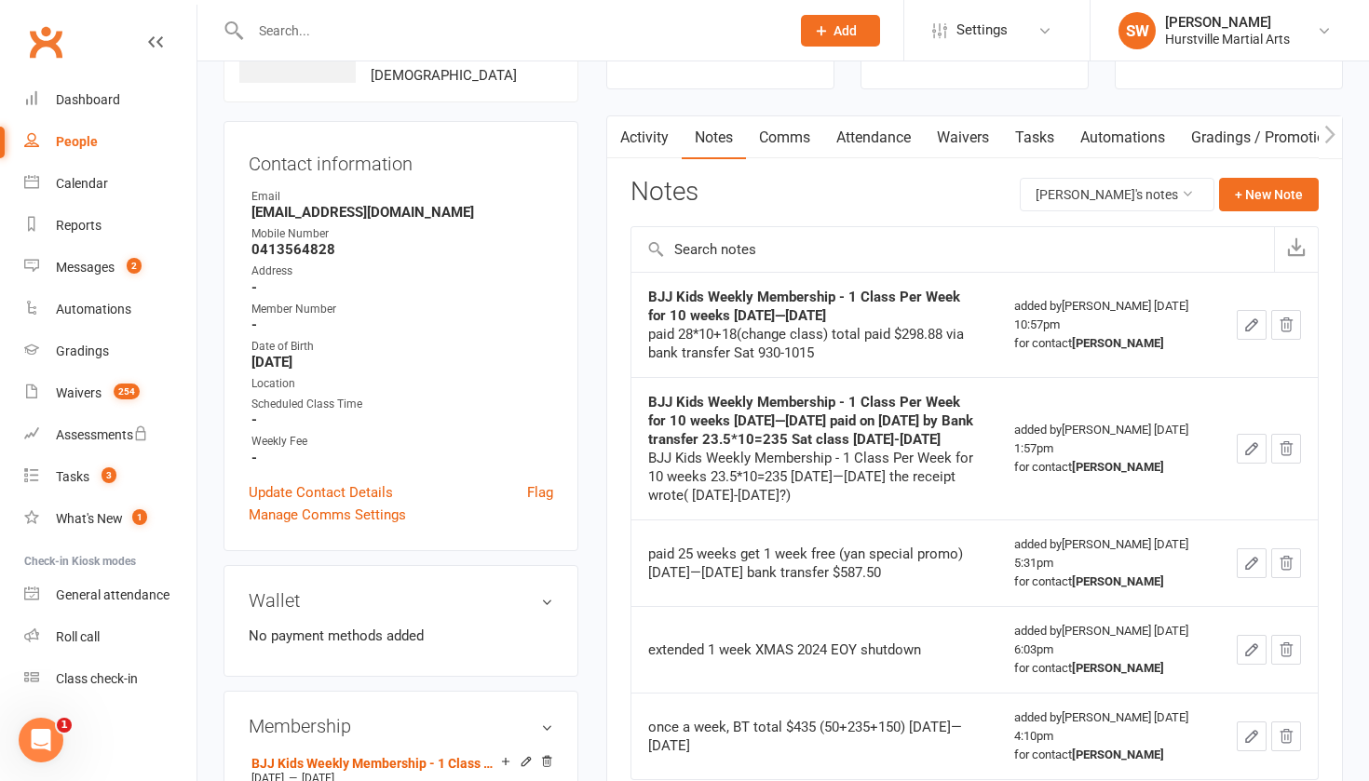
click at [794, 138] on link "Comms" at bounding box center [784, 137] width 77 height 43
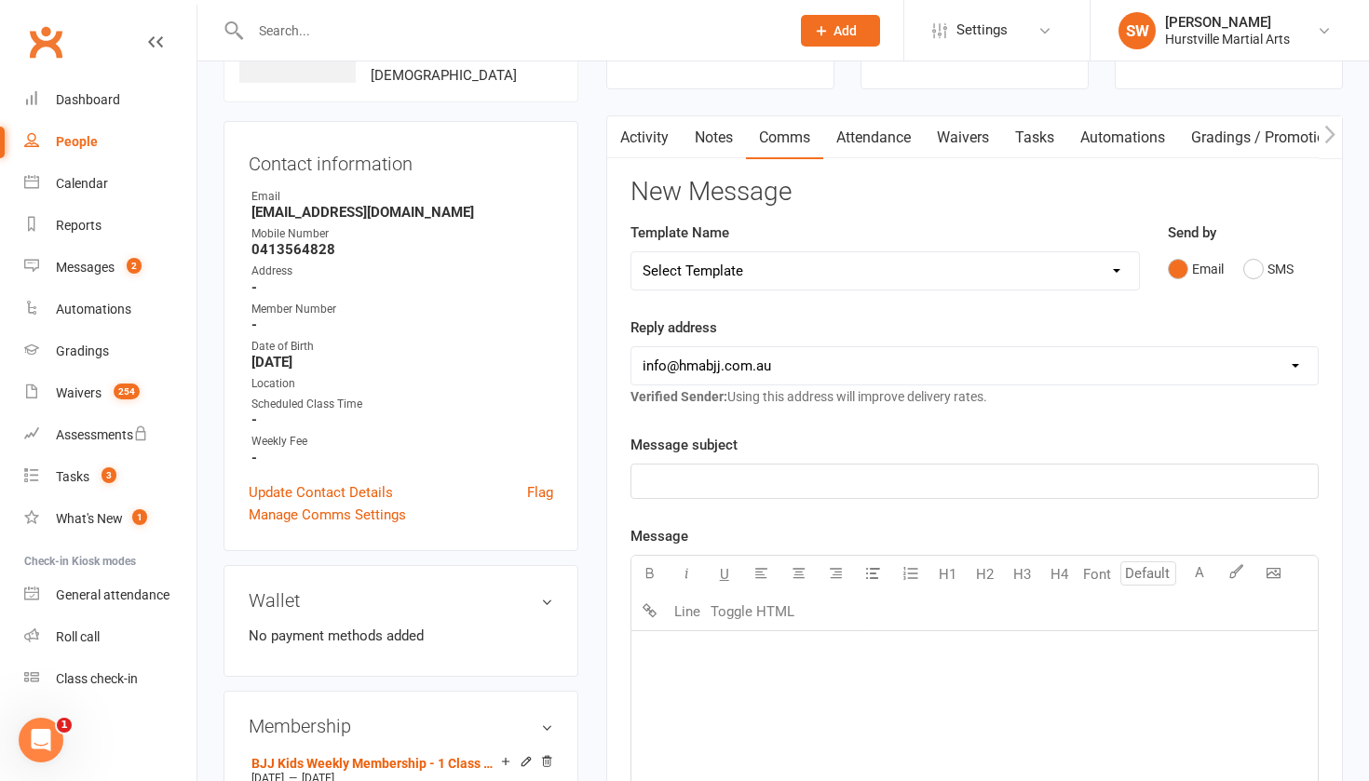
click at [889, 141] on link "Attendance" at bounding box center [873, 137] width 101 height 43
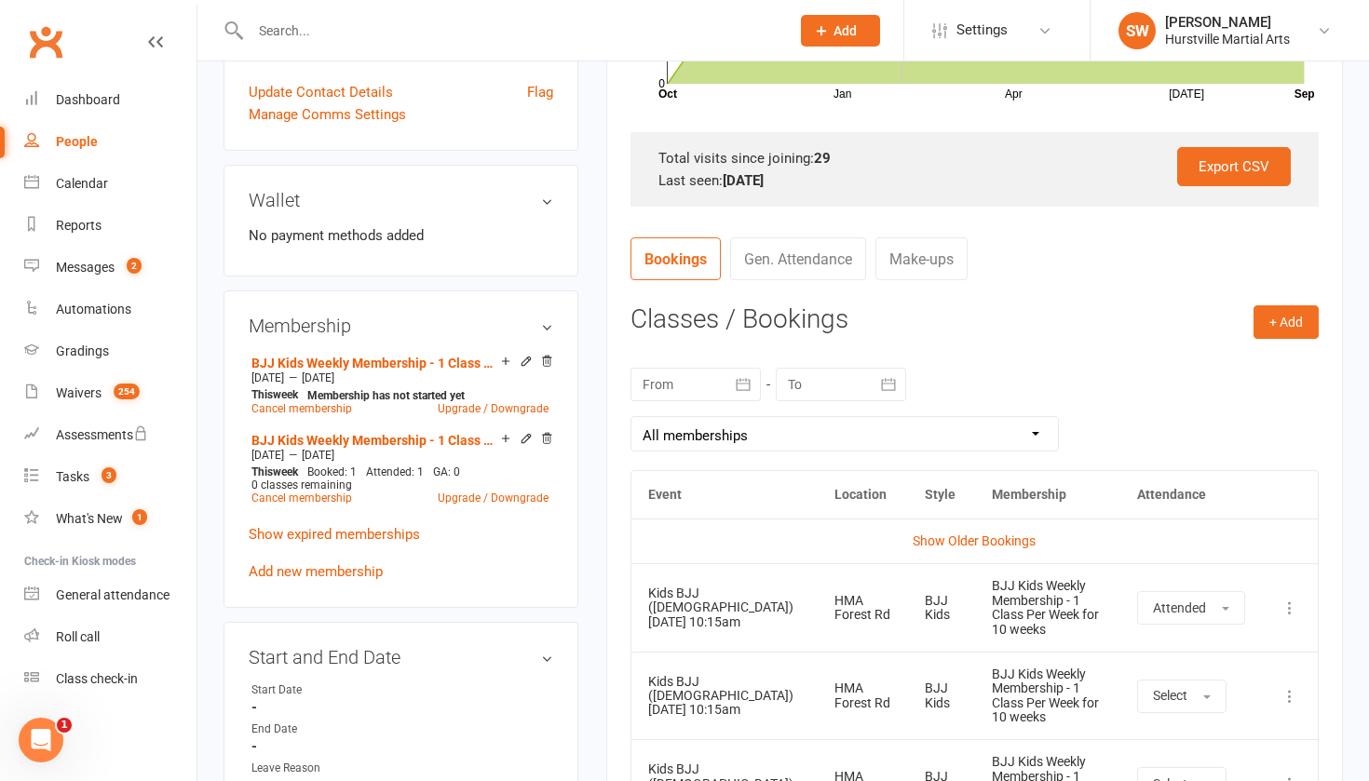
scroll to position [538, 0]
click at [1297, 318] on button "+ Add" at bounding box center [1286, 322] width 65 height 34
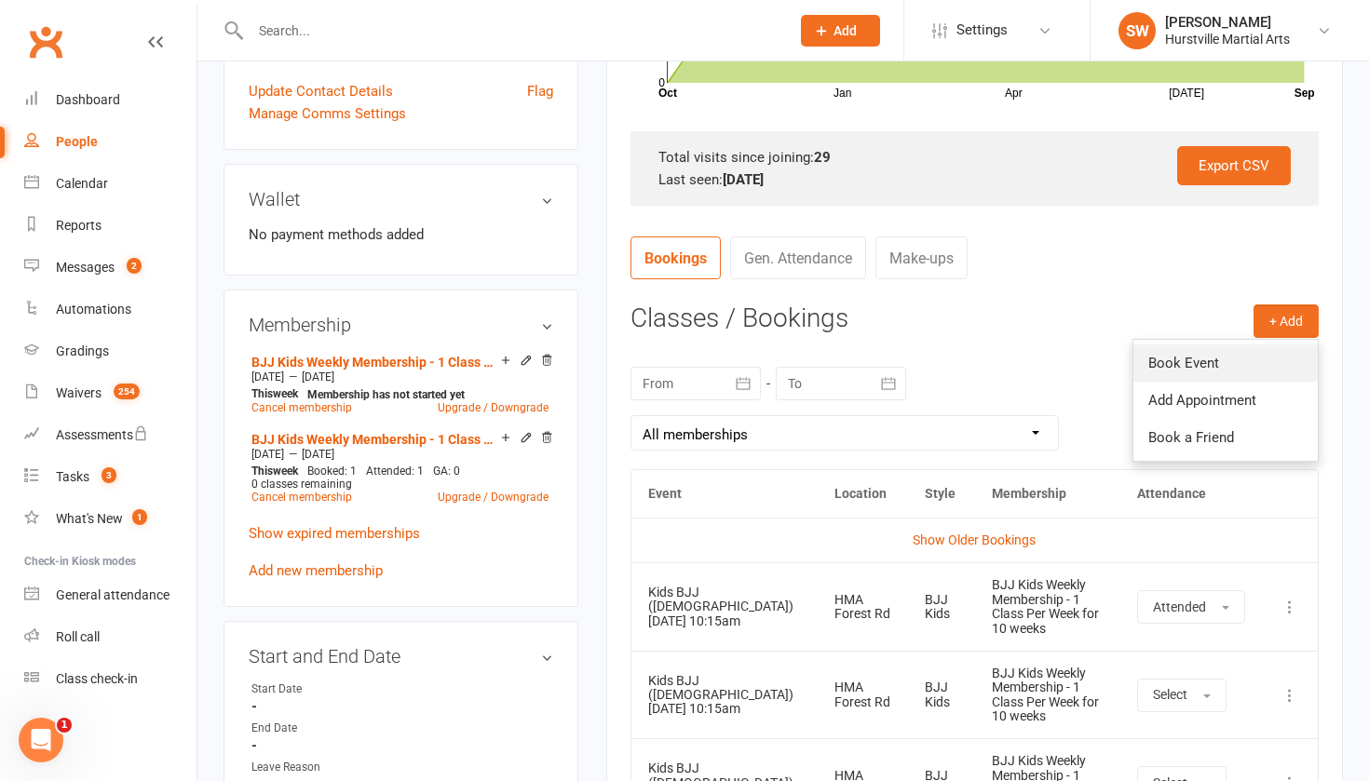
click at [1229, 357] on link "Book Event" at bounding box center [1226, 363] width 184 height 37
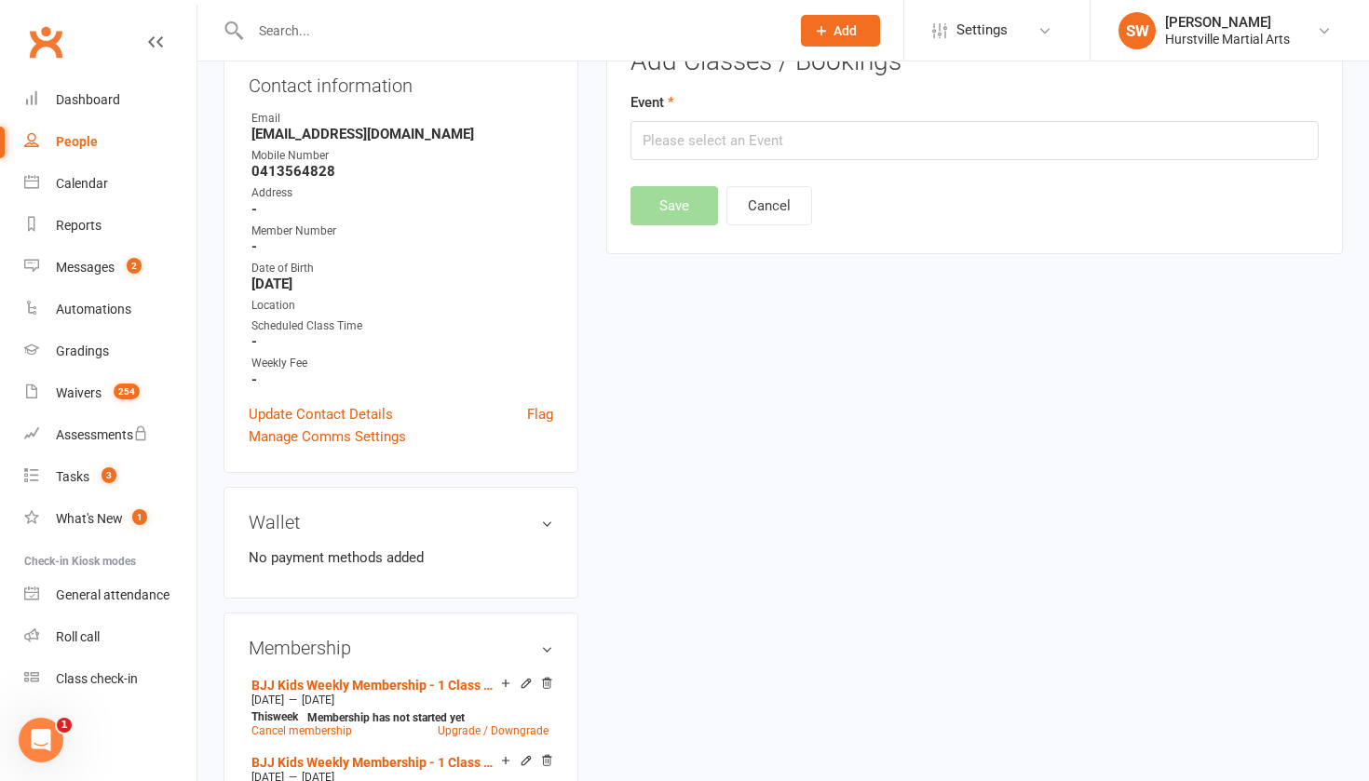
scroll to position [158, 0]
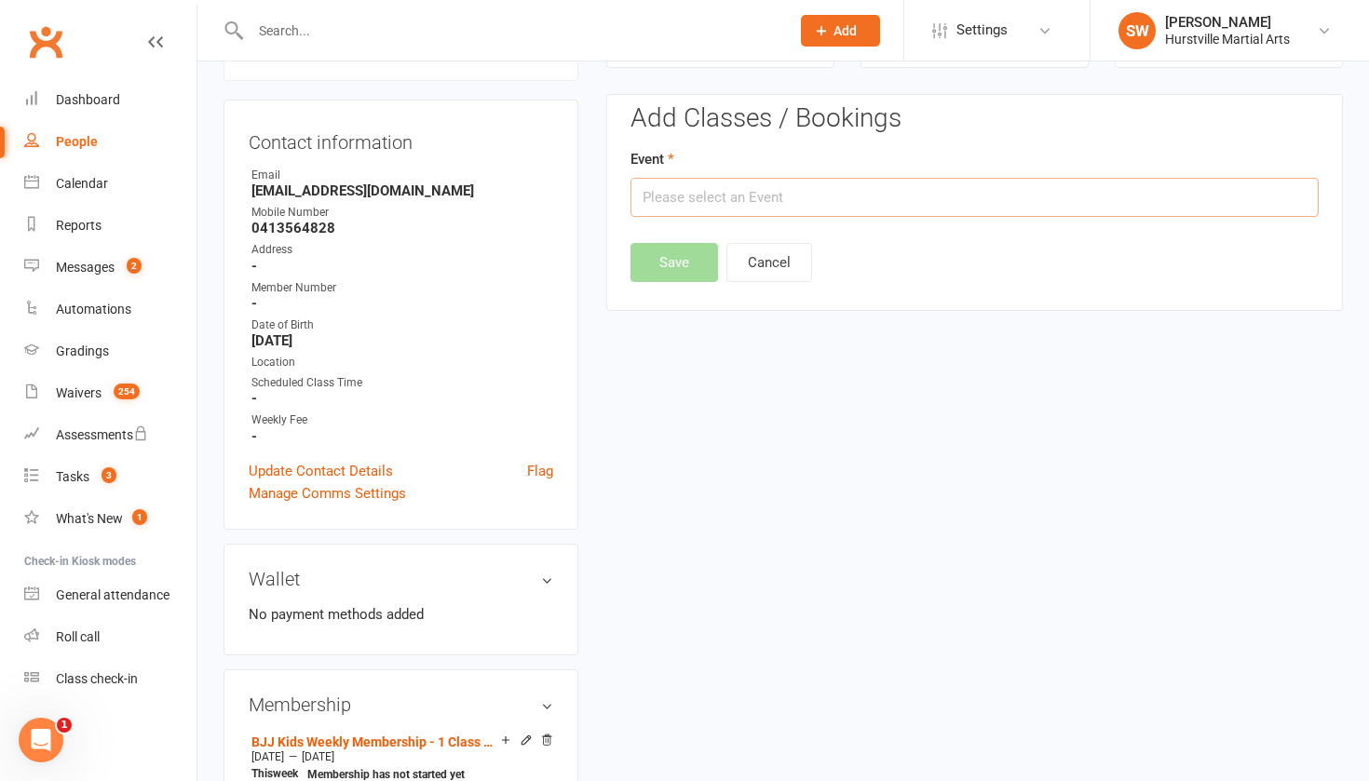
click at [924, 203] on input "text" at bounding box center [975, 197] width 688 height 39
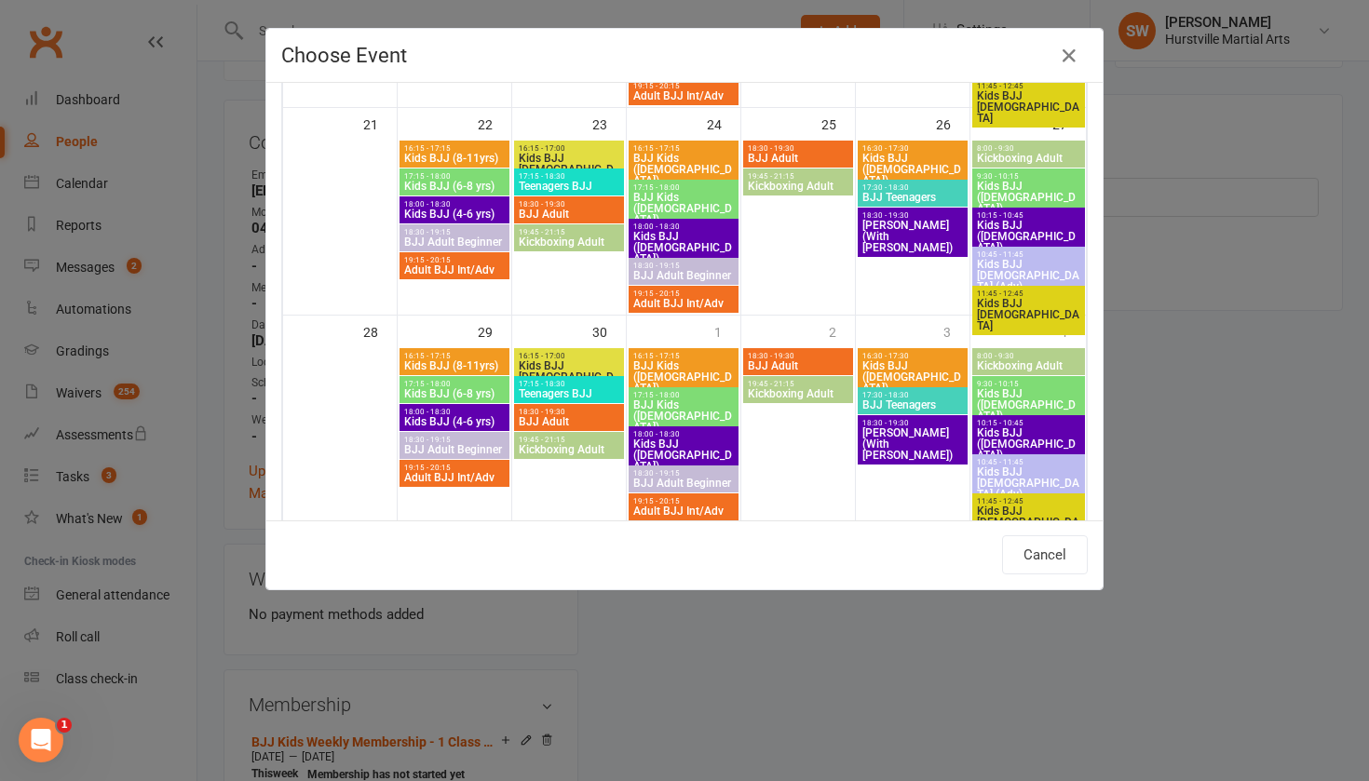
scroll to position [741, 0]
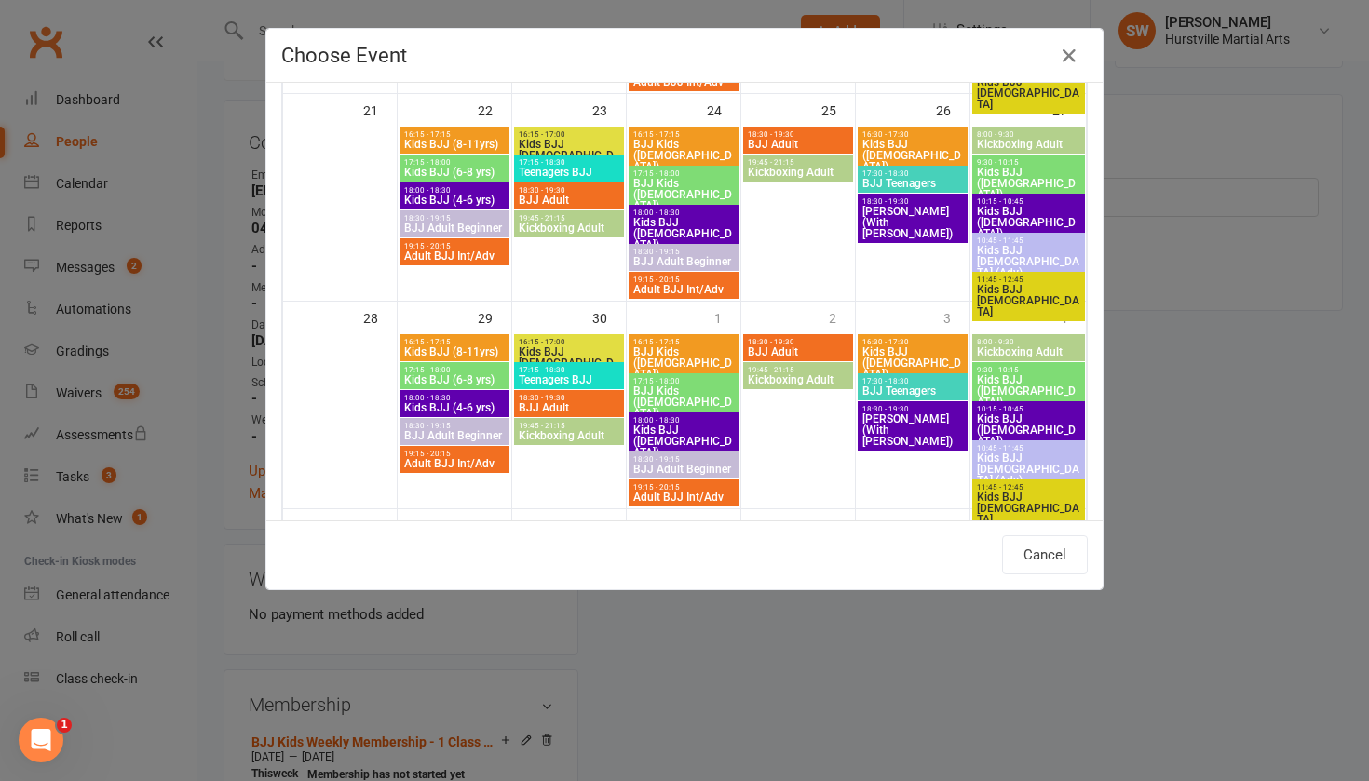
click at [1014, 382] on span "Kids BJJ ([DEMOGRAPHIC_DATA])" at bounding box center [1028, 391] width 105 height 34
type input "Kids BJJ ([DEMOGRAPHIC_DATA]) - [DATE] 9:30:00 AM"
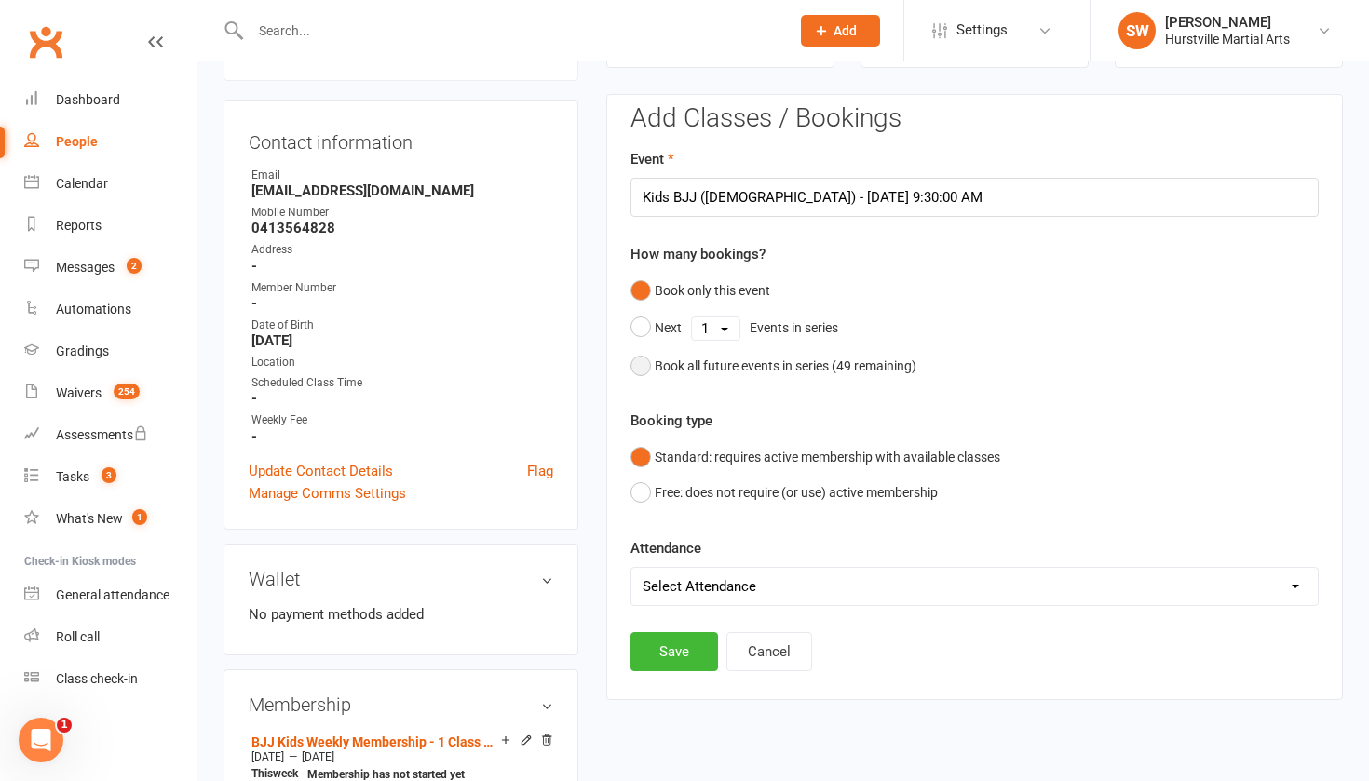
click at [639, 360] on button "Book all future events in series ( 49 remaining)" at bounding box center [774, 365] width 286 height 35
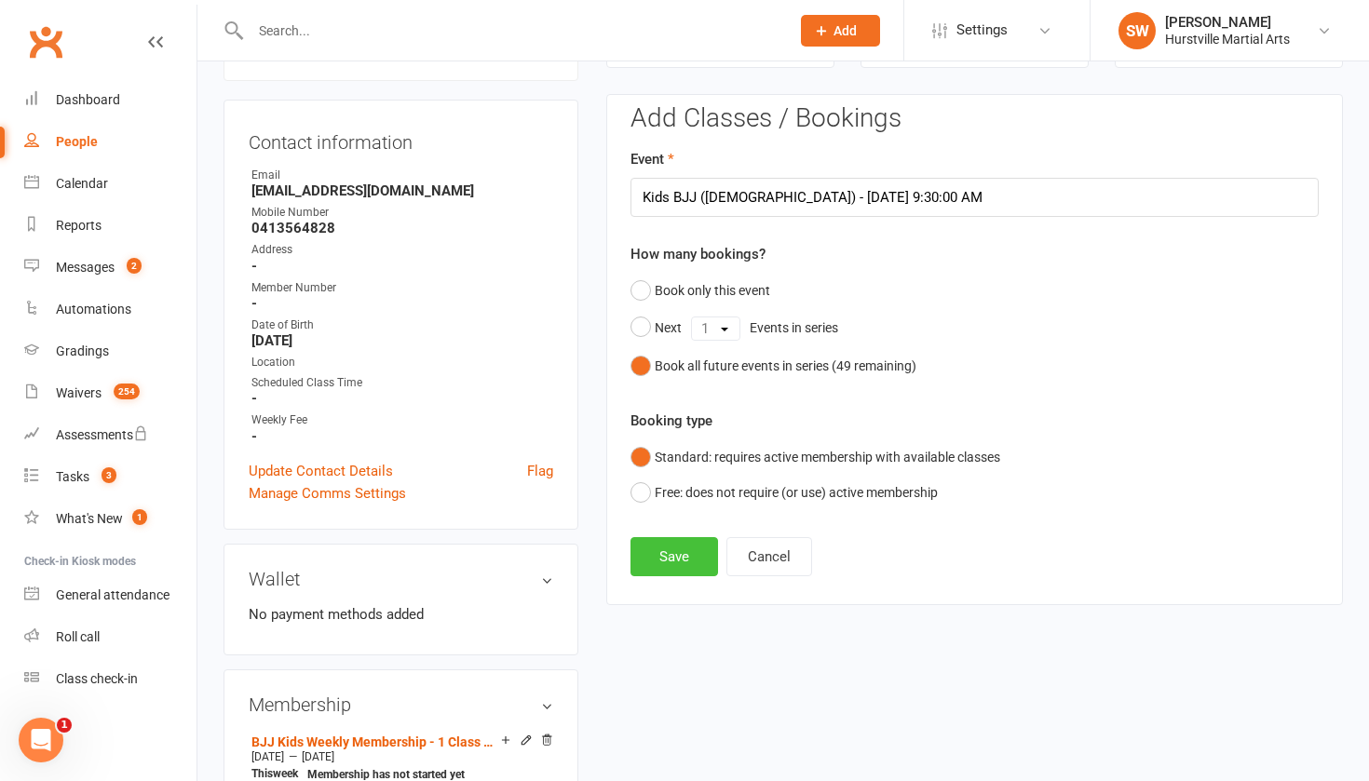
click at [659, 545] on button "Save" at bounding box center [675, 556] width 88 height 39
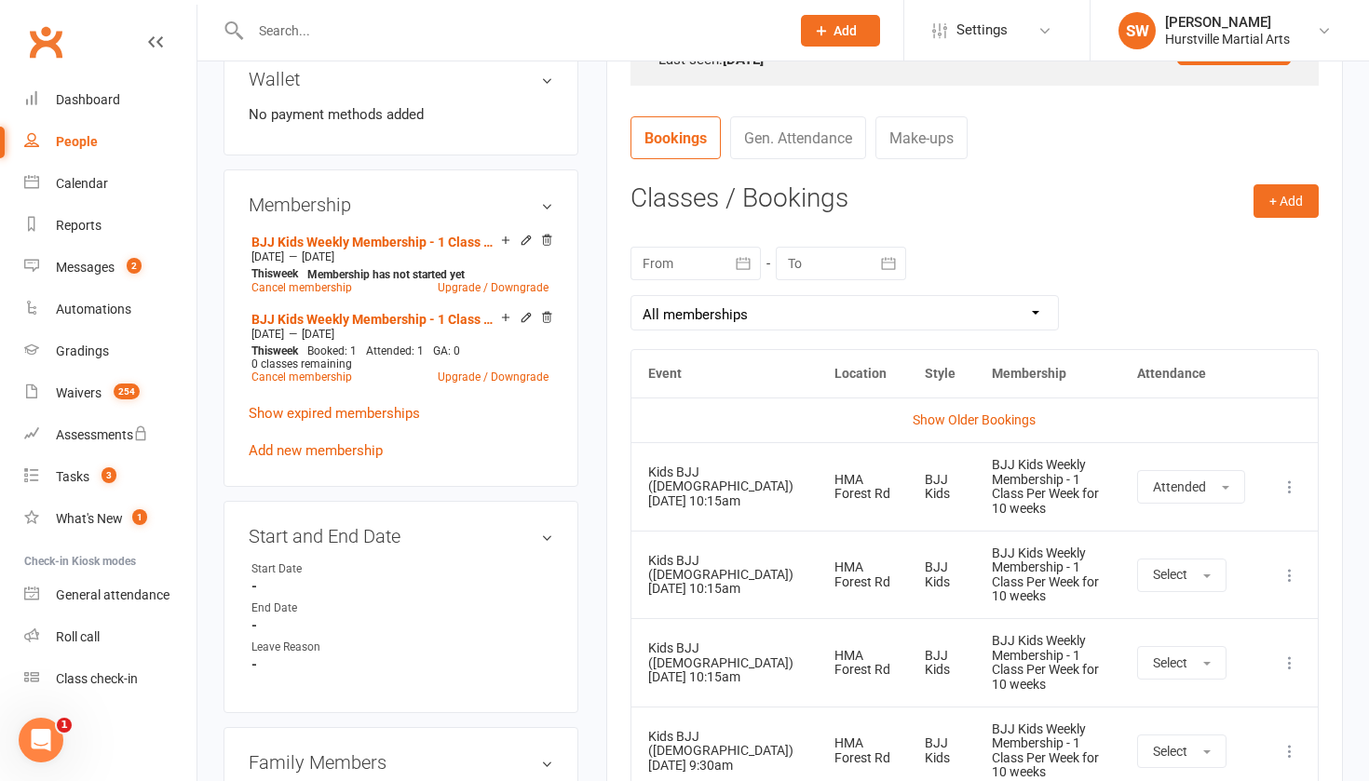
scroll to position [661, 0]
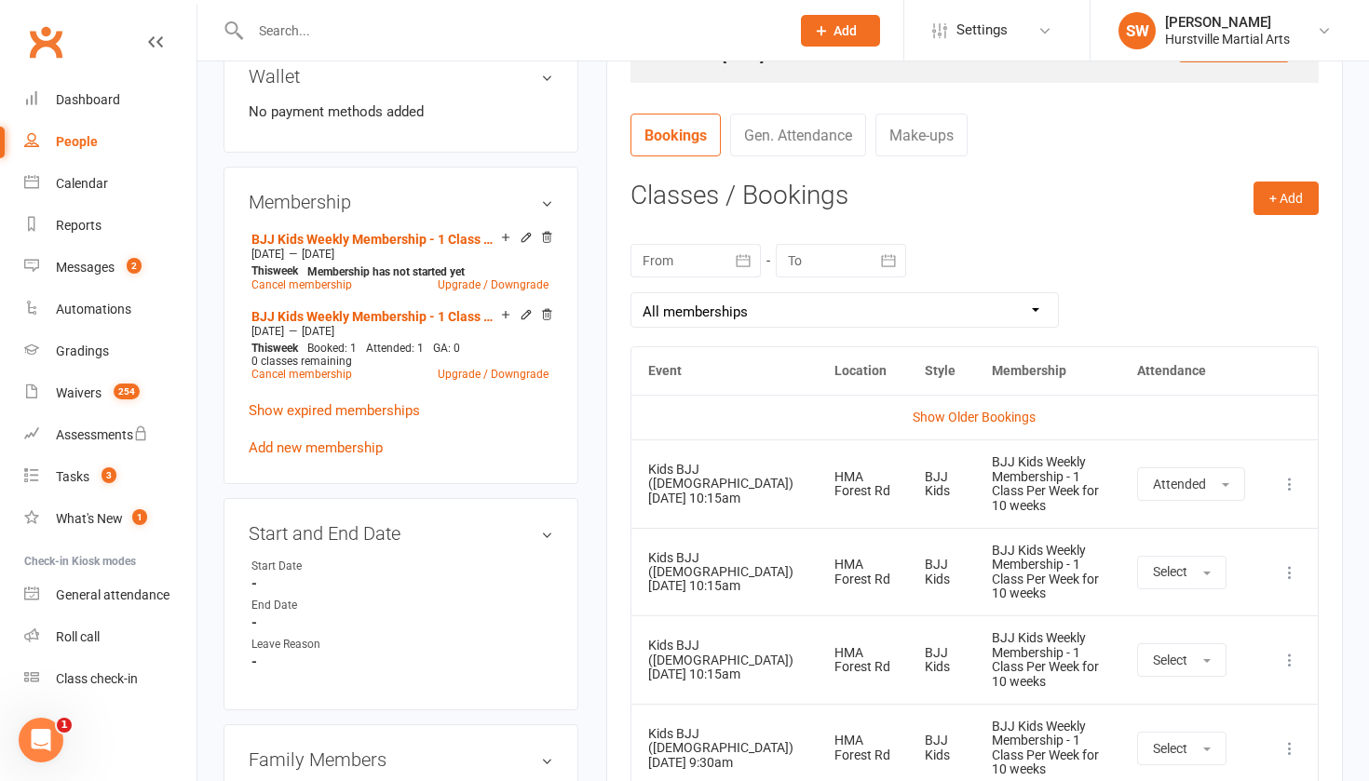
click at [1290, 566] on icon at bounding box center [1290, 573] width 19 height 19
click at [1226, 675] on link "Remove booking" at bounding box center [1208, 683] width 184 height 37
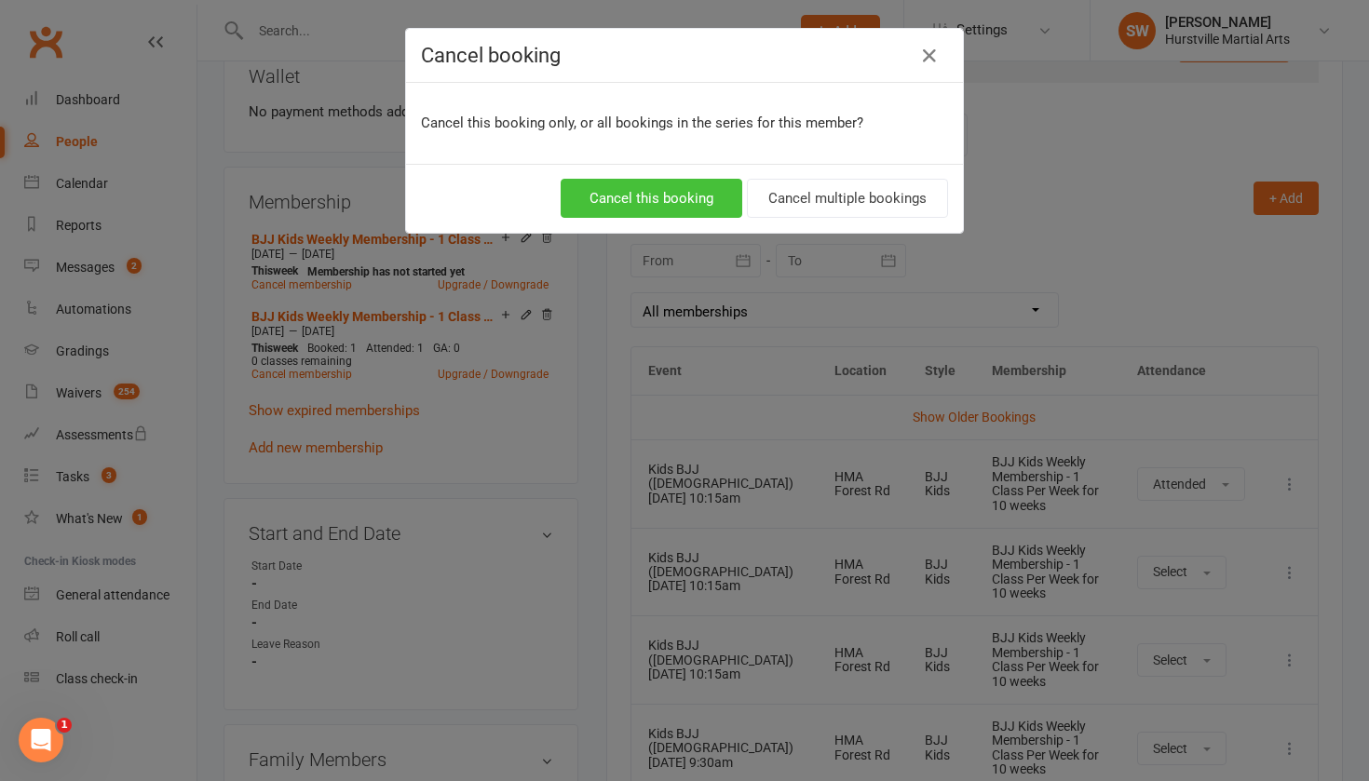
click at [702, 202] on button "Cancel this booking" at bounding box center [652, 198] width 182 height 39
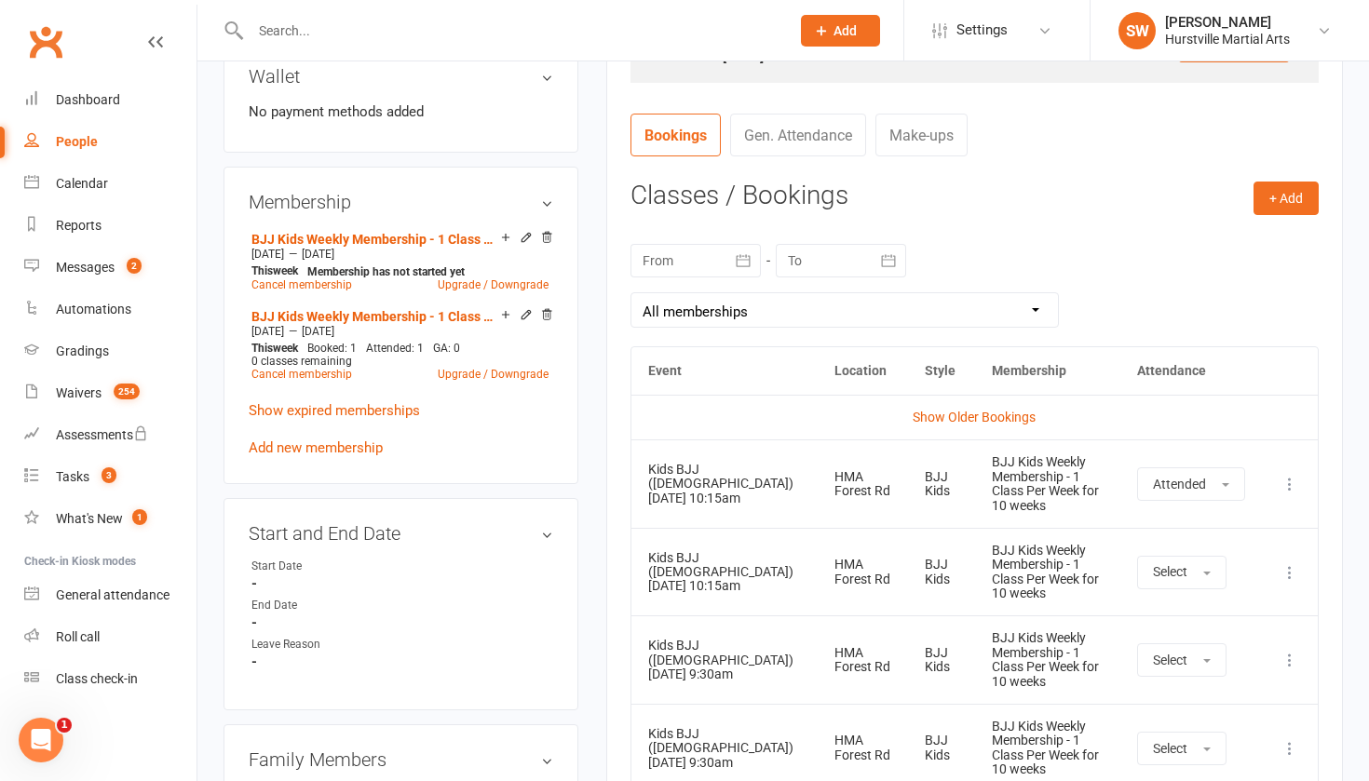
click at [1289, 566] on icon at bounding box center [1290, 573] width 19 height 19
click at [1184, 684] on link "Remove booking" at bounding box center [1208, 683] width 184 height 37
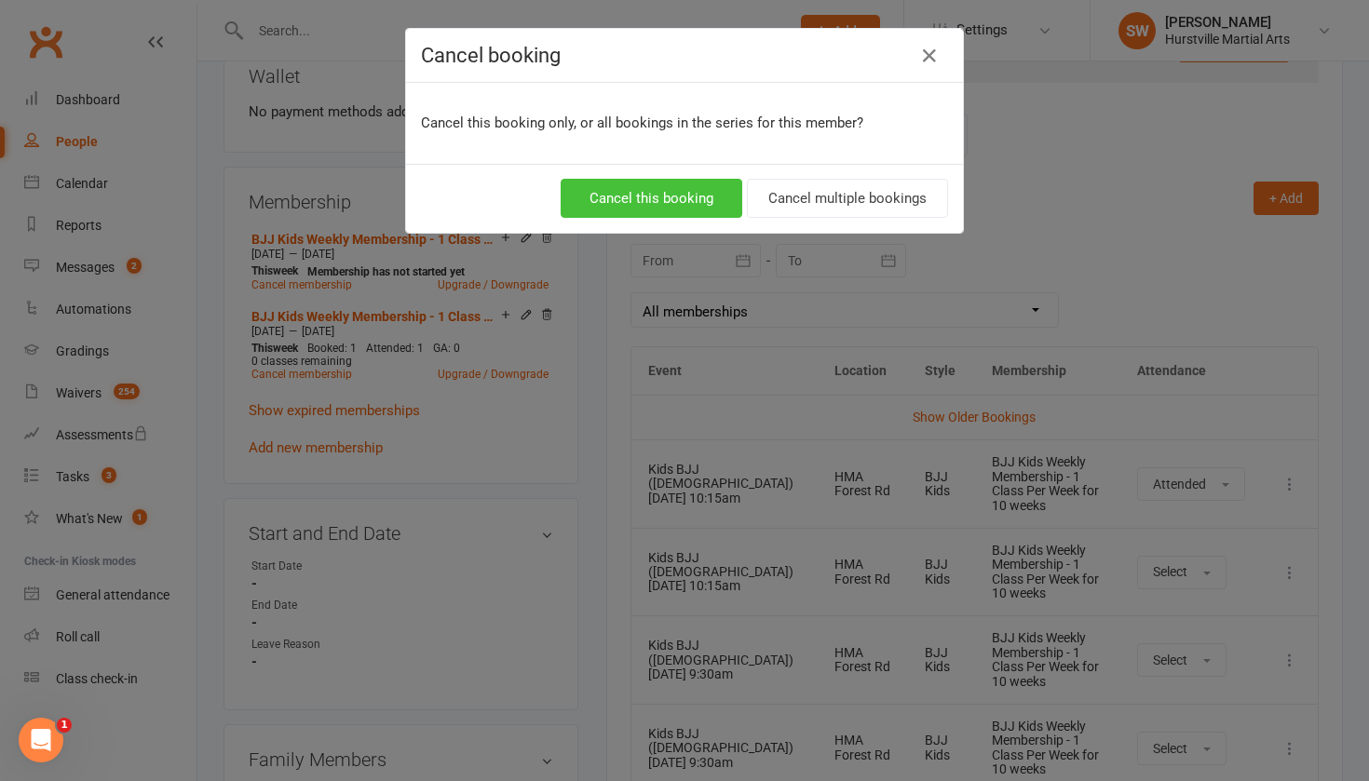
click at [699, 197] on button "Cancel this booking" at bounding box center [652, 198] width 182 height 39
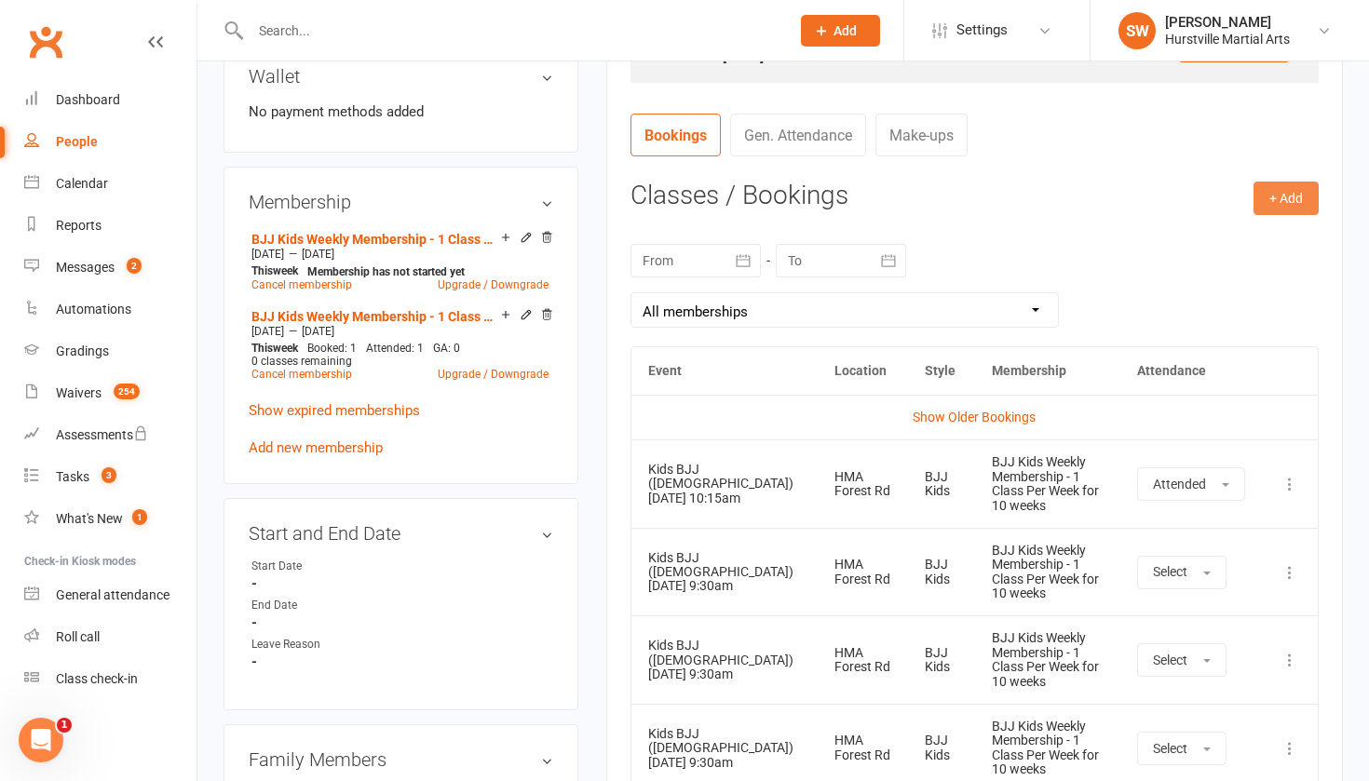
click at [1268, 189] on button "+ Add" at bounding box center [1286, 199] width 65 height 34
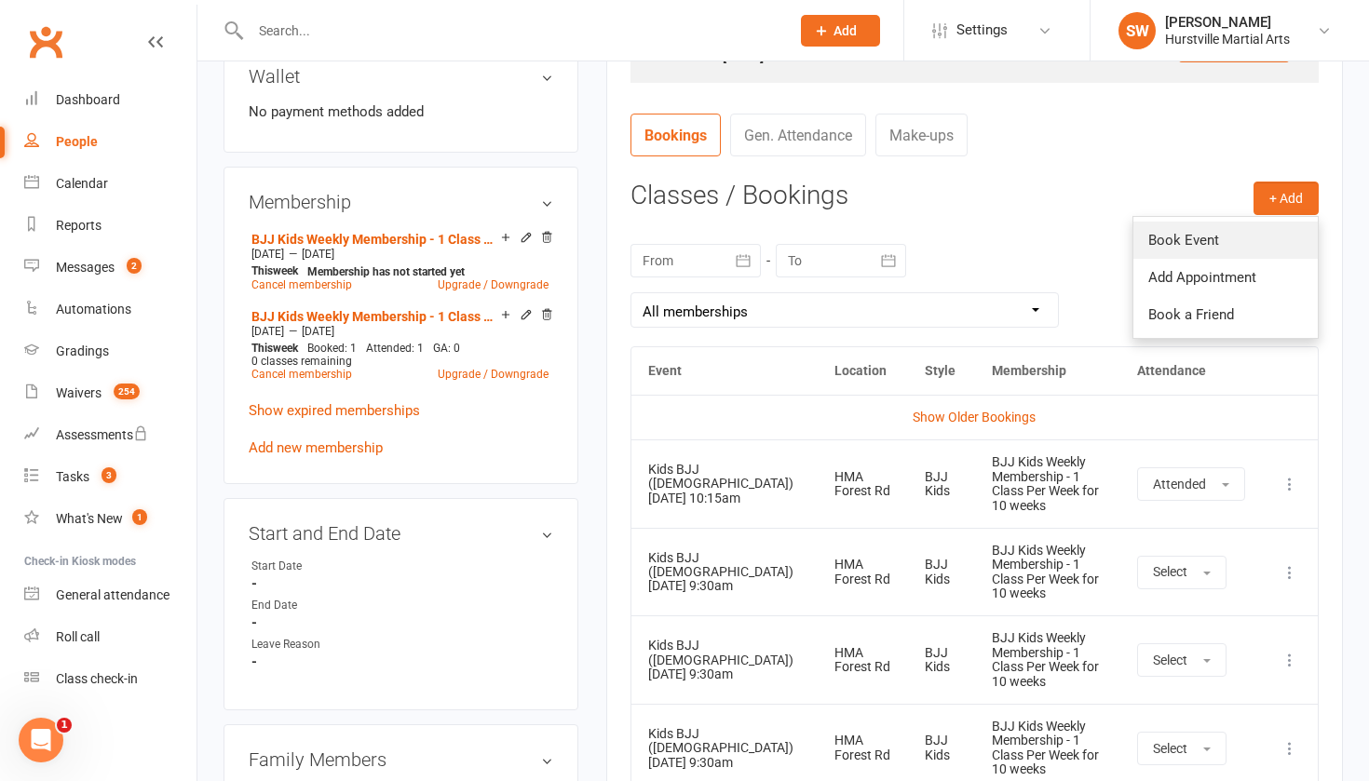
click at [1198, 238] on link "Book Event" at bounding box center [1226, 240] width 184 height 37
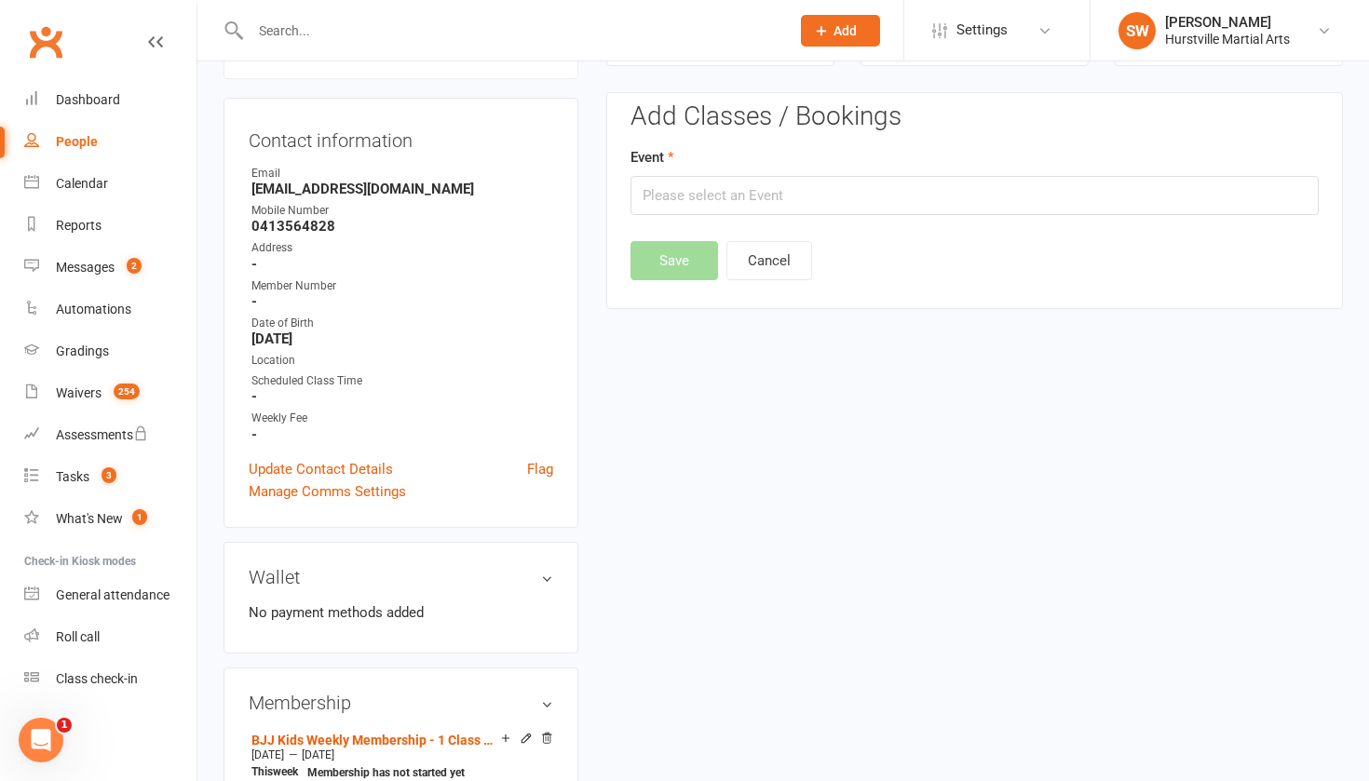
scroll to position [158, 0]
click at [904, 204] on input "text" at bounding box center [975, 197] width 688 height 39
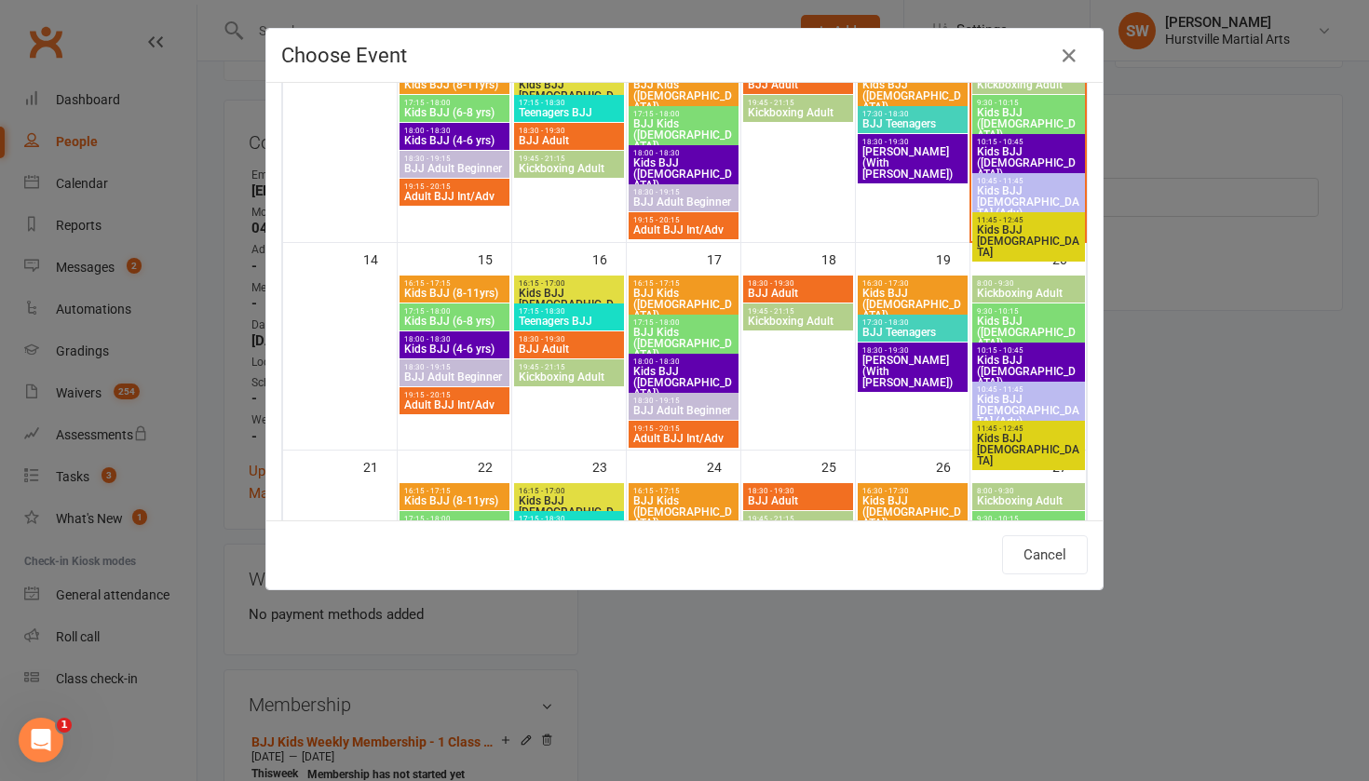
scroll to position [404, 0]
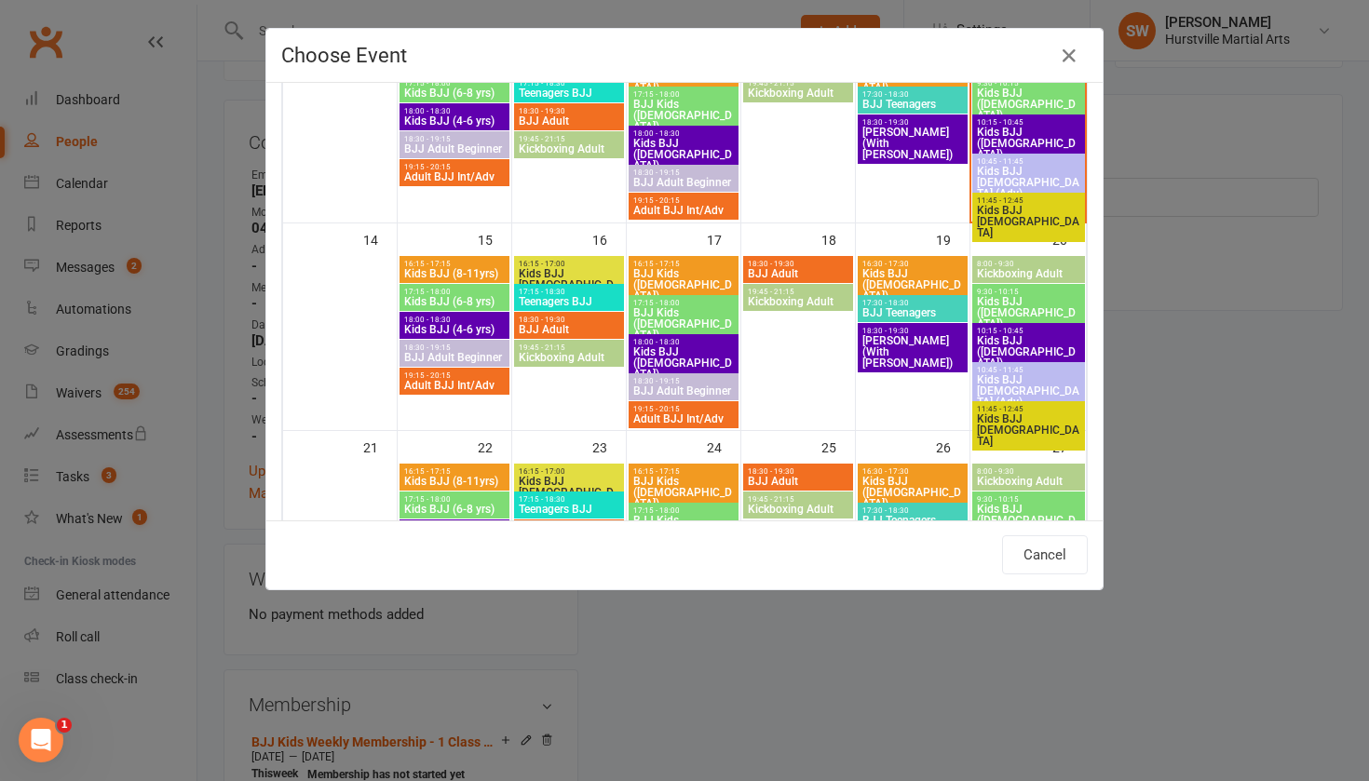
click at [1044, 303] on span "Kids BJJ ([DEMOGRAPHIC_DATA])" at bounding box center [1028, 313] width 105 height 34
type input "Kids BJJ ([DEMOGRAPHIC_DATA]) - [DATE] 9:30:00 AM"
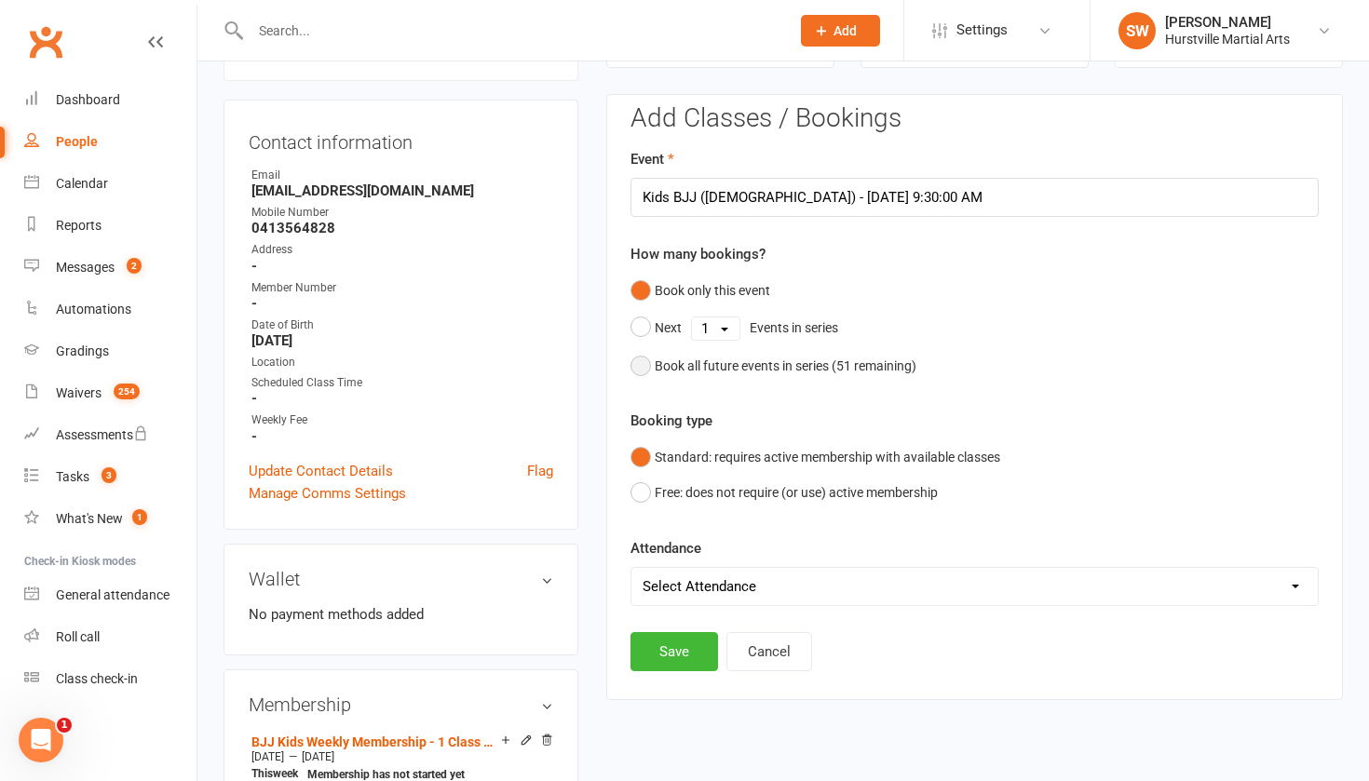
click at [641, 362] on button "Book all future events in series ( 51 remaining)" at bounding box center [774, 365] width 286 height 35
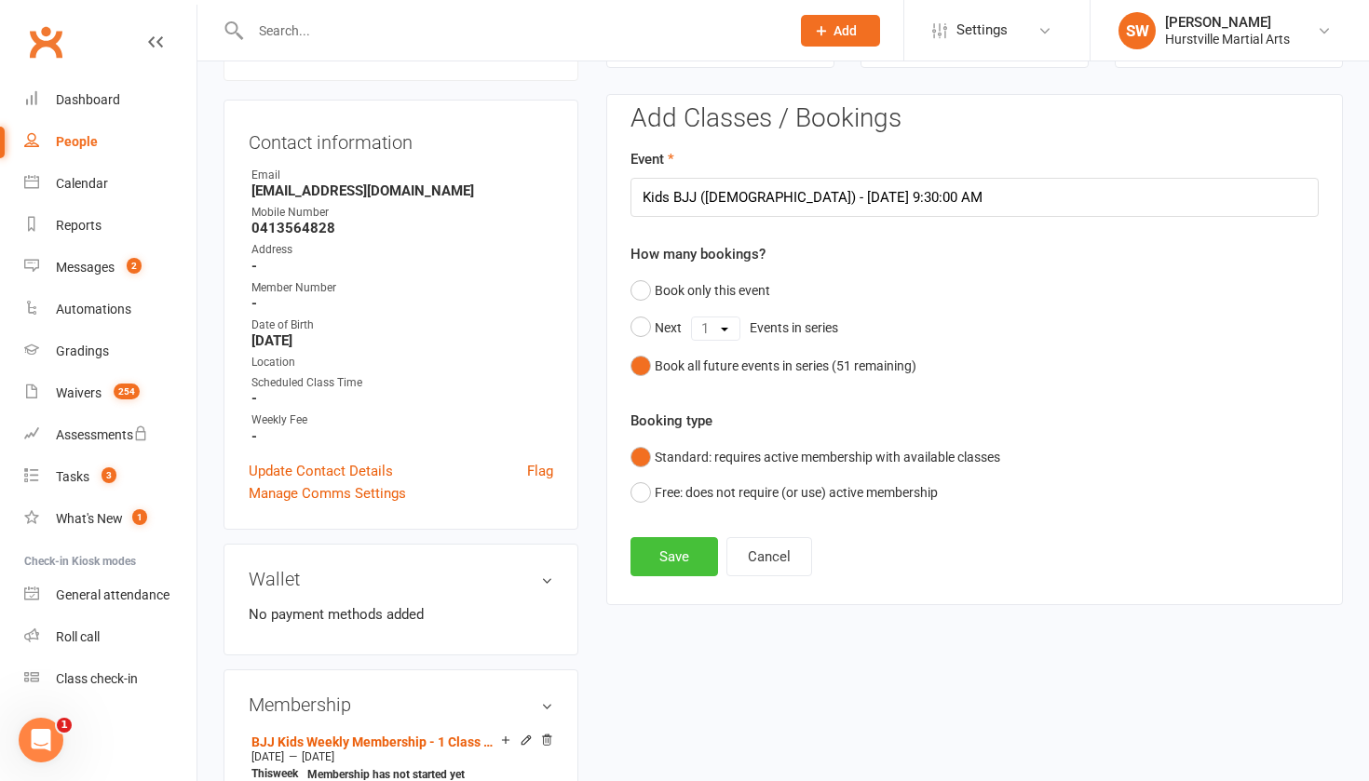
click at [665, 563] on button "Save" at bounding box center [675, 556] width 88 height 39
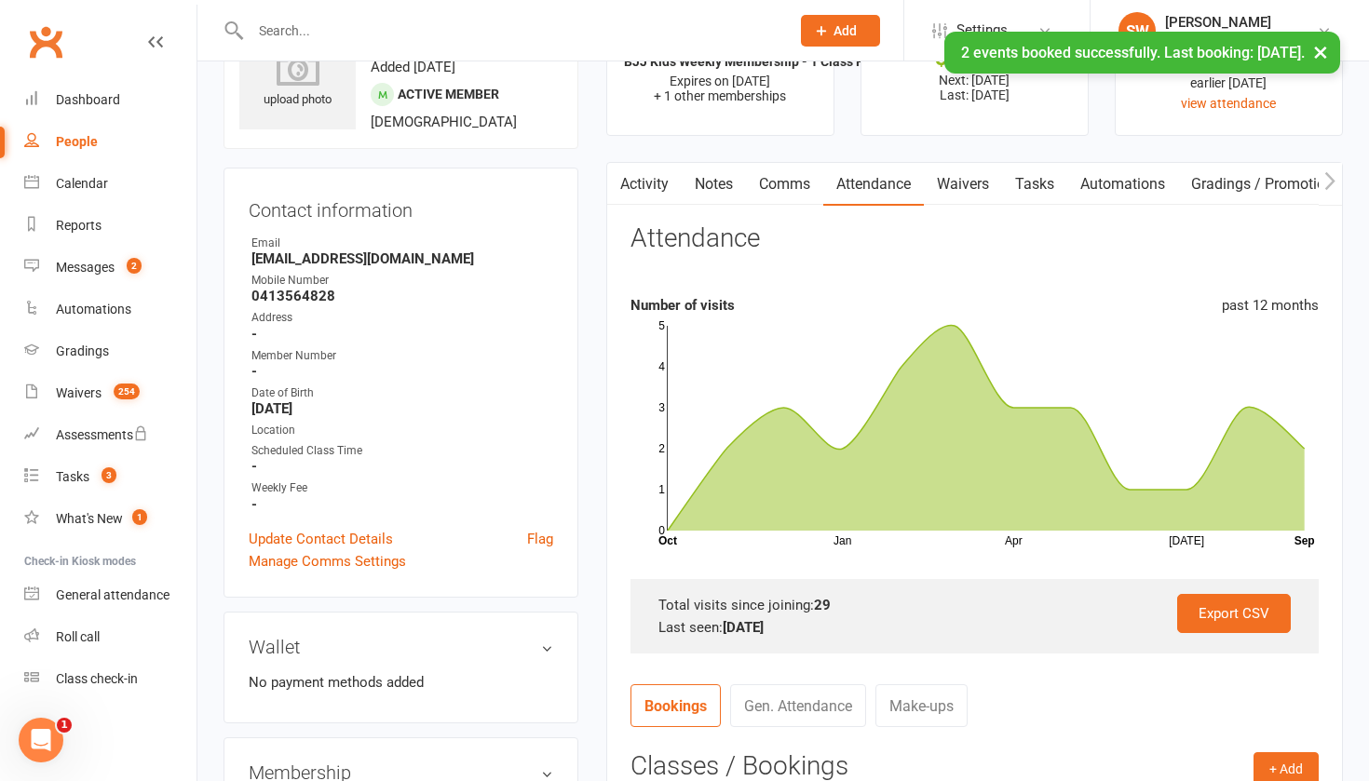
scroll to position [84, 0]
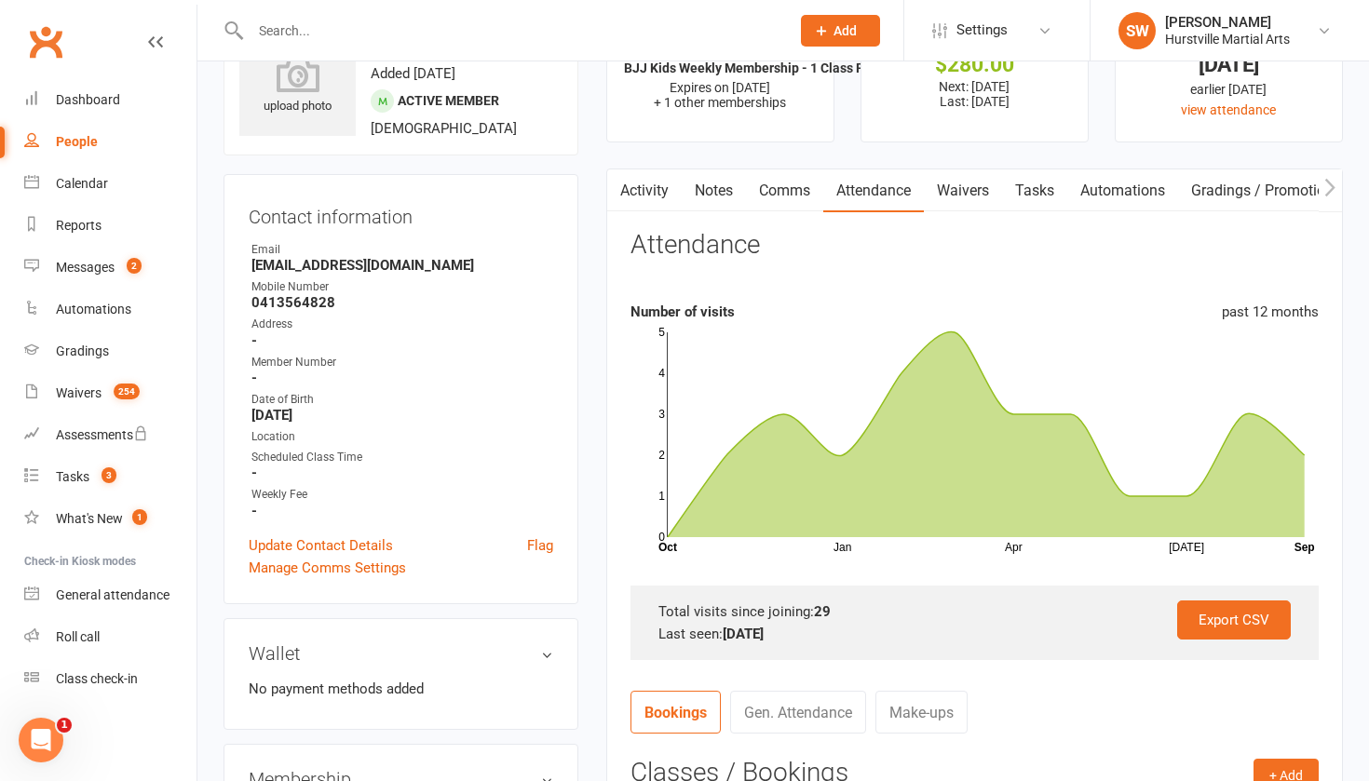
click at [783, 180] on link "Comms" at bounding box center [784, 191] width 77 height 43
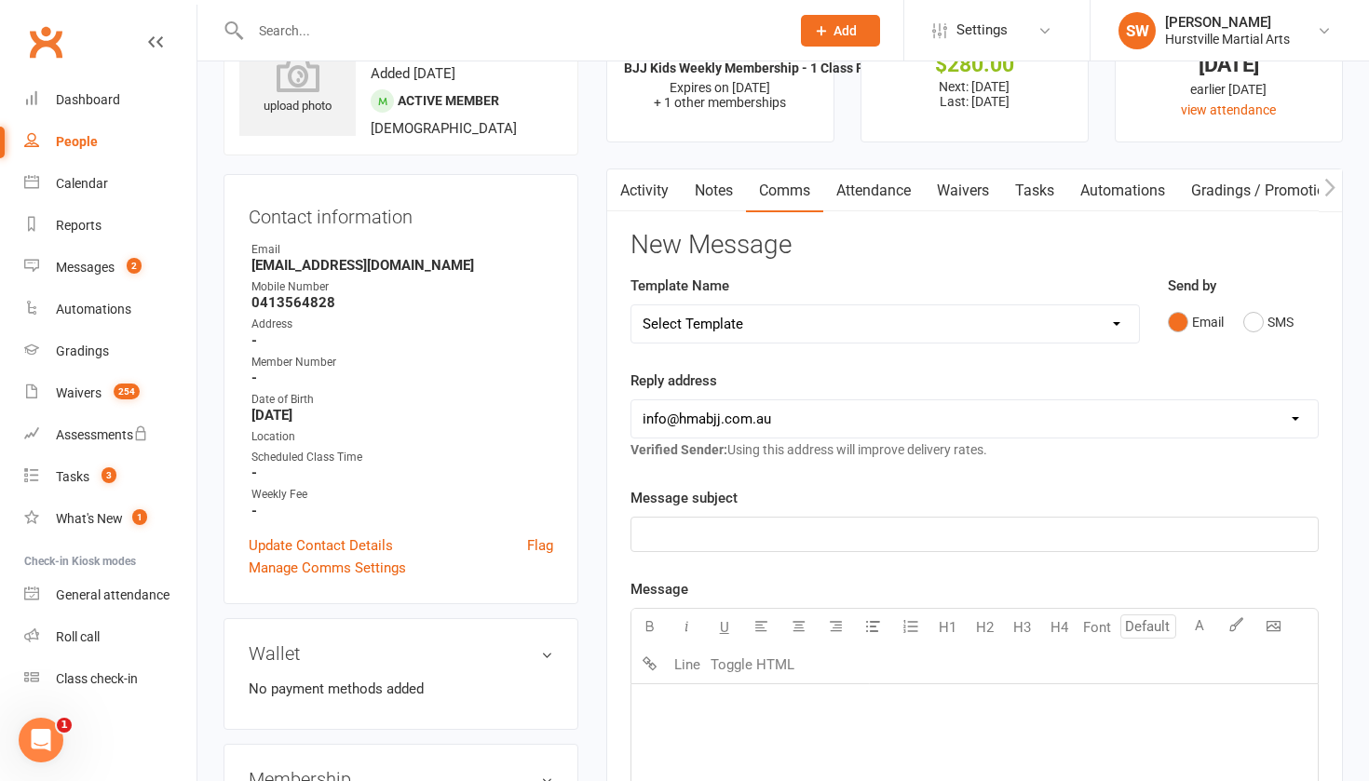
select select "2"
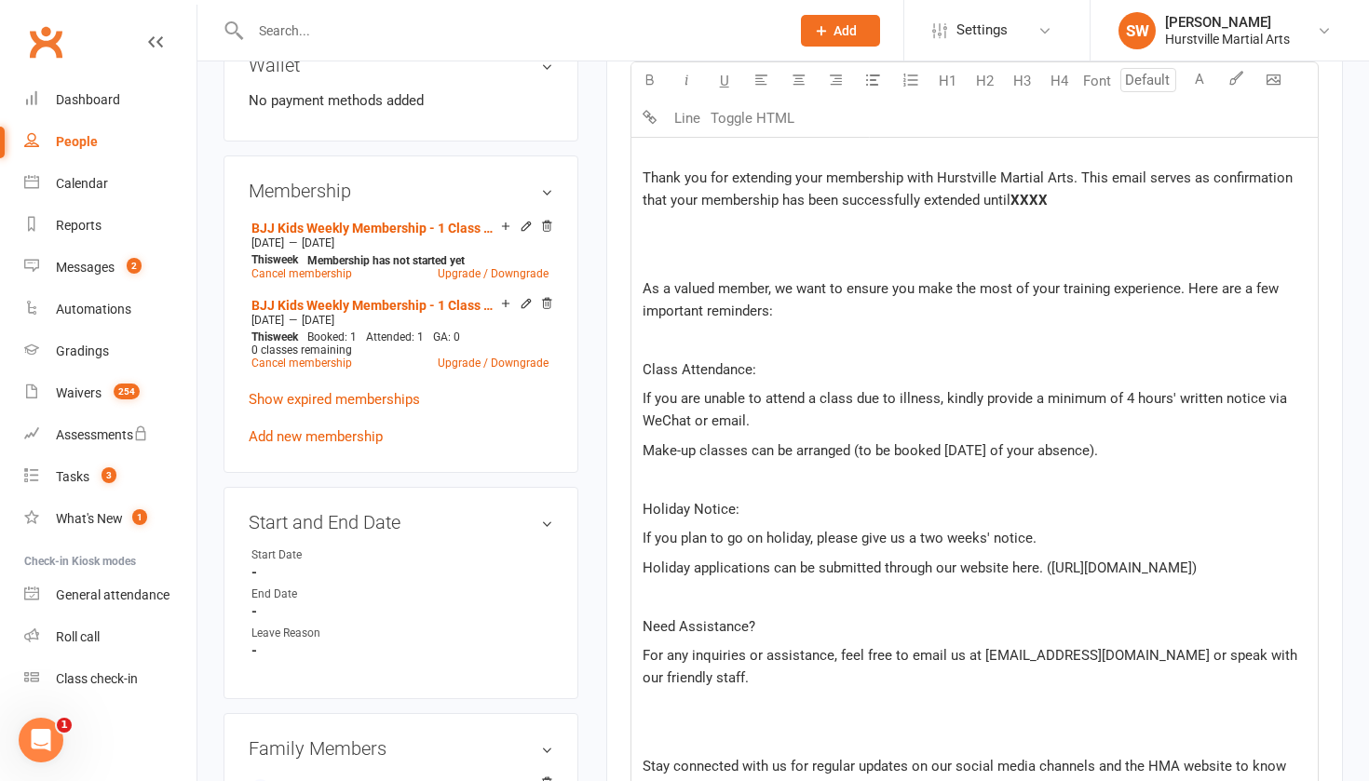
scroll to position [634, 0]
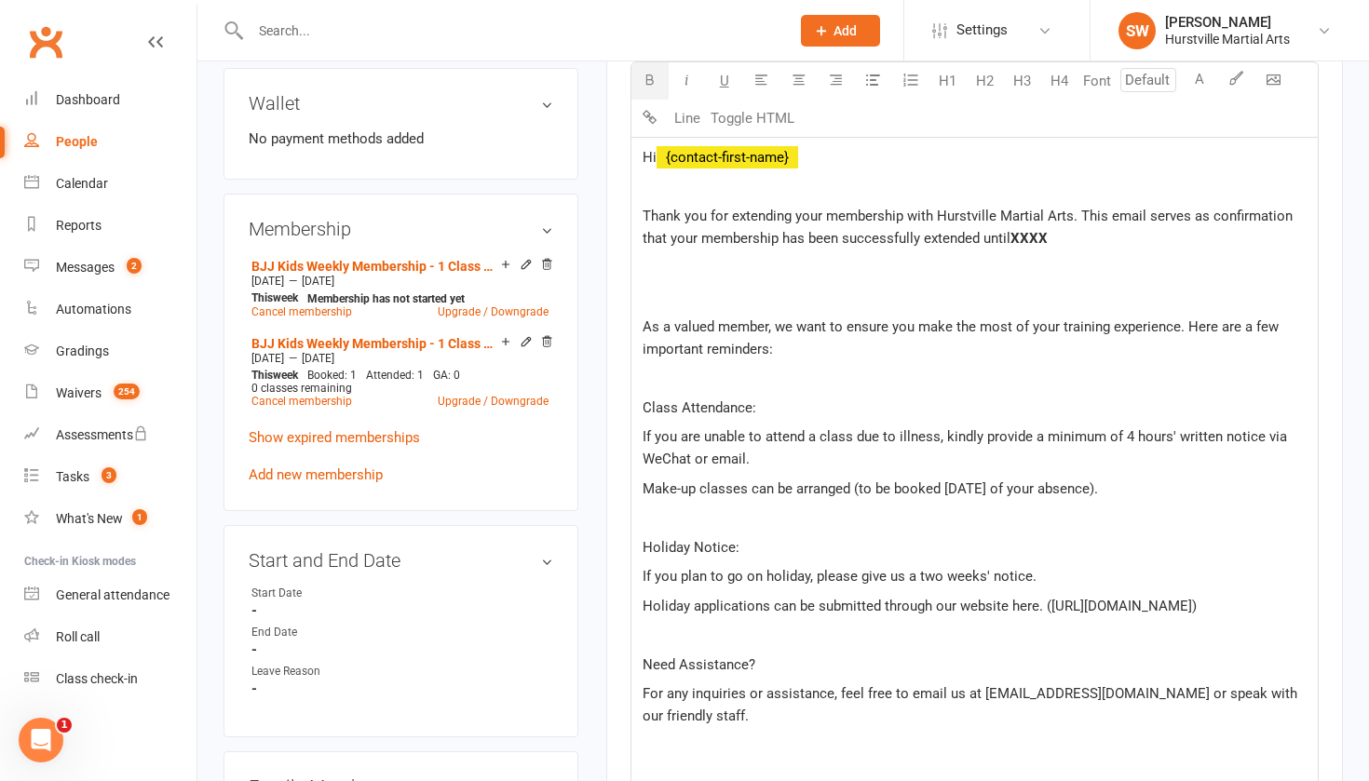
click at [1050, 239] on p "Thank you for extending your membership with Hurstville Martial Arts. This emai…" at bounding box center [975, 227] width 664 height 45
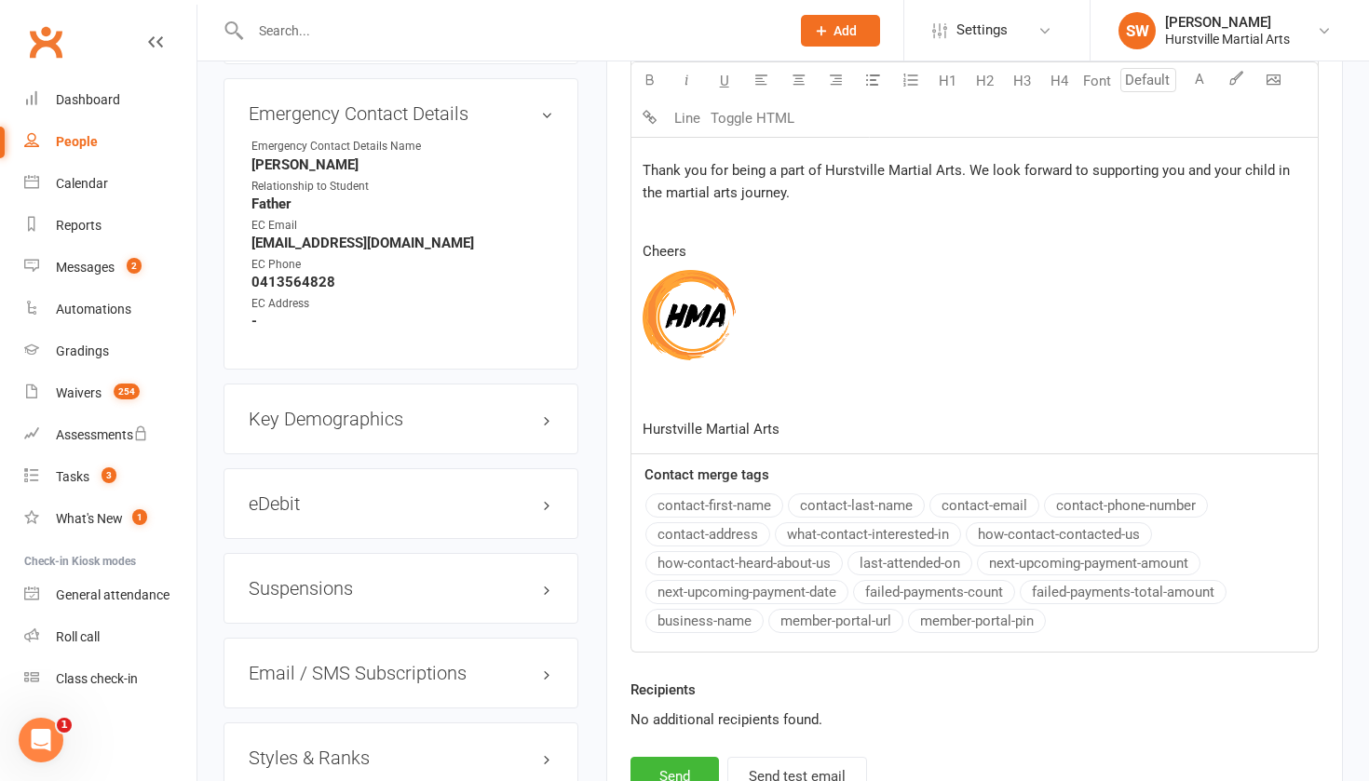
scroll to position [1500, 0]
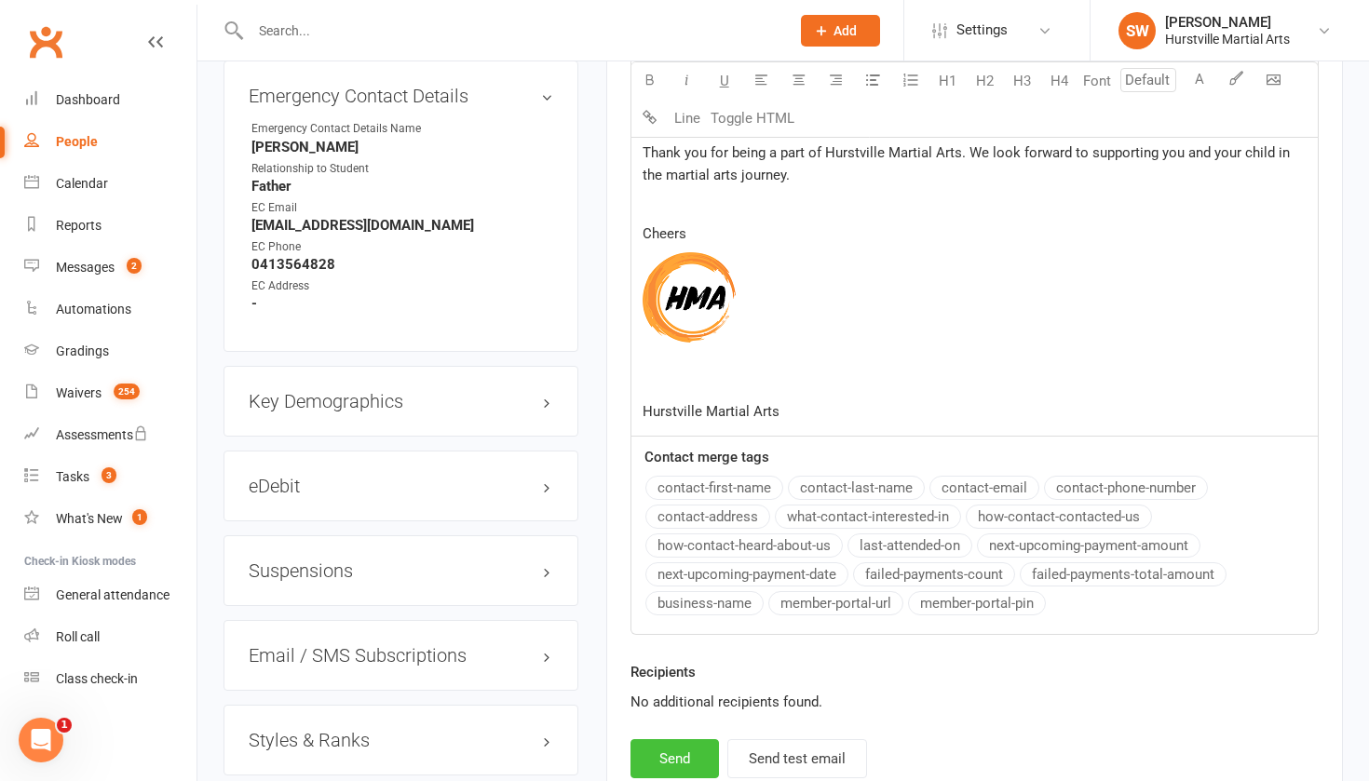
click at [670, 740] on button "Send" at bounding box center [675, 759] width 88 height 39
select select
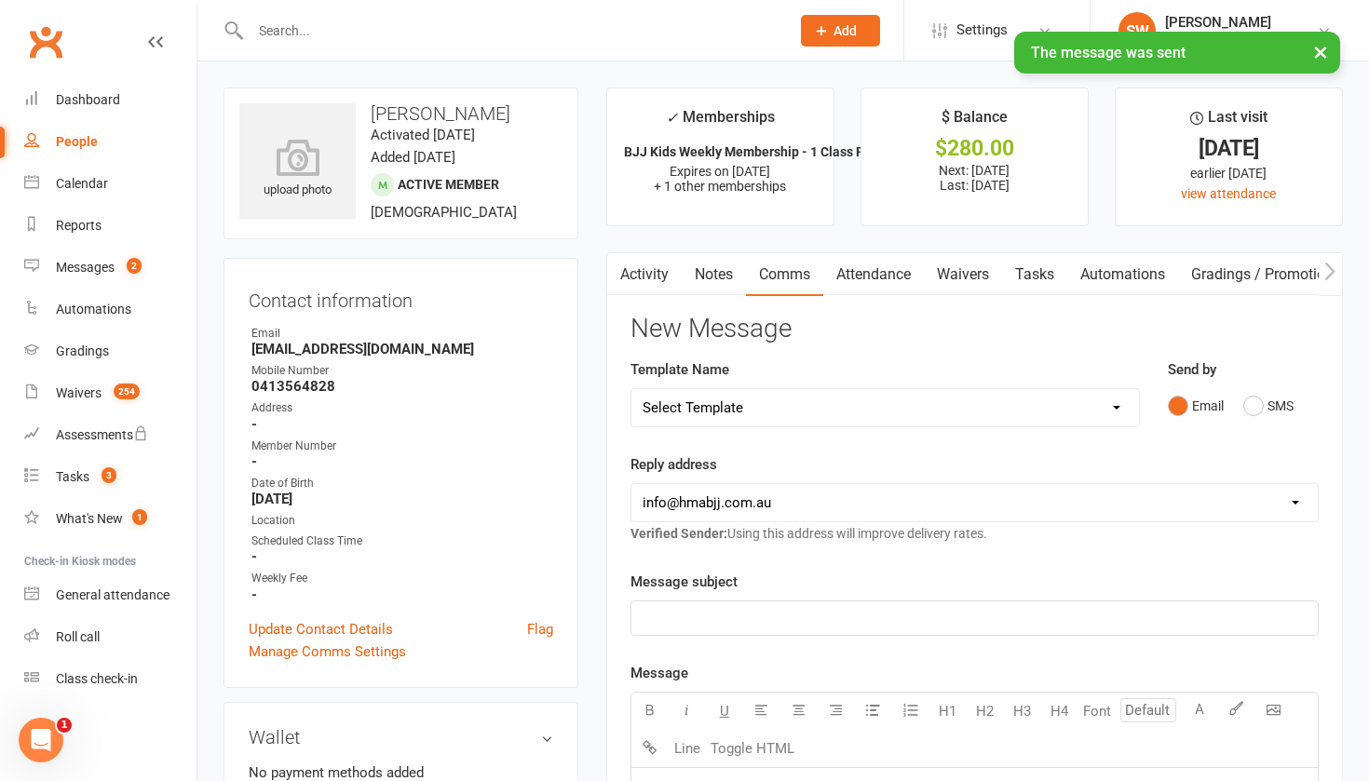
scroll to position [0, 0]
click at [651, 270] on link "Activity" at bounding box center [644, 274] width 75 height 43
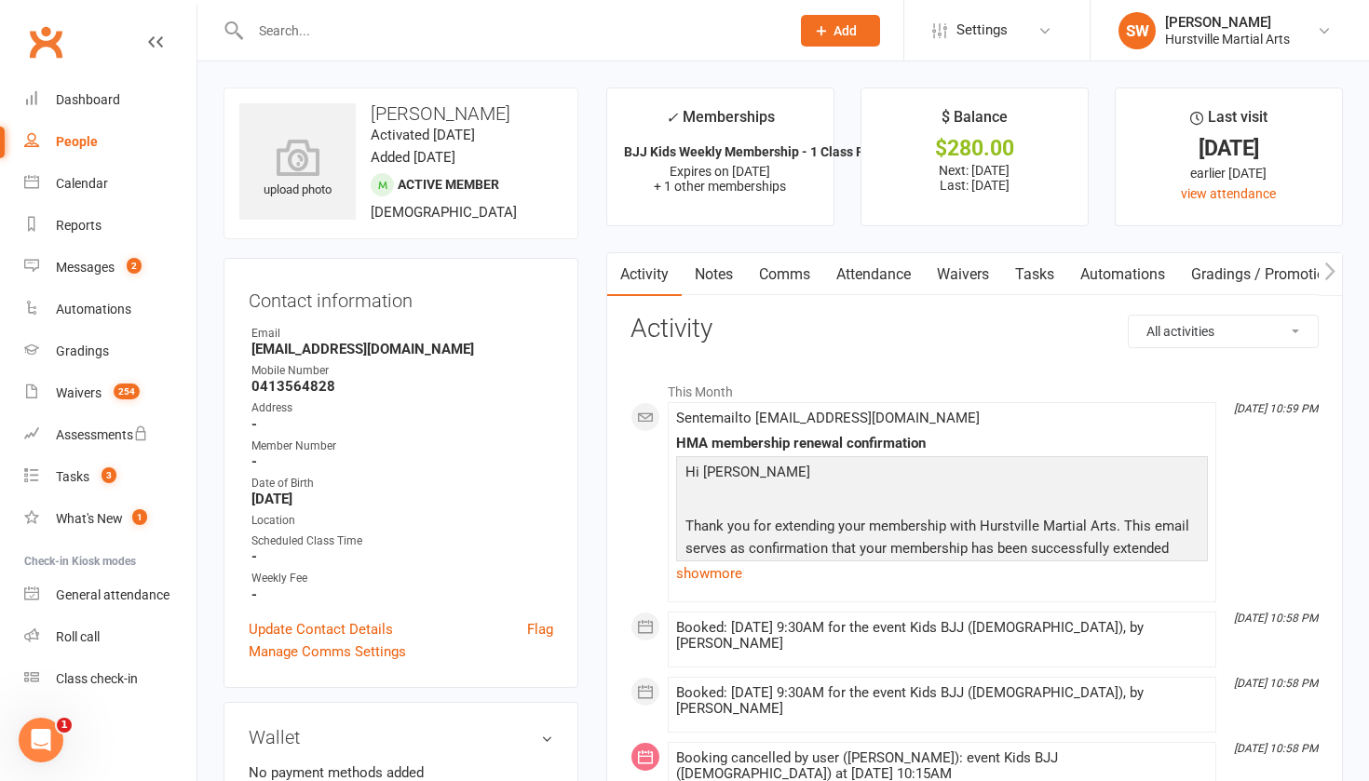
click at [809, 493] on p at bounding box center [942, 501] width 523 height 27
click at [726, 570] on link "show more" at bounding box center [942, 574] width 532 height 26
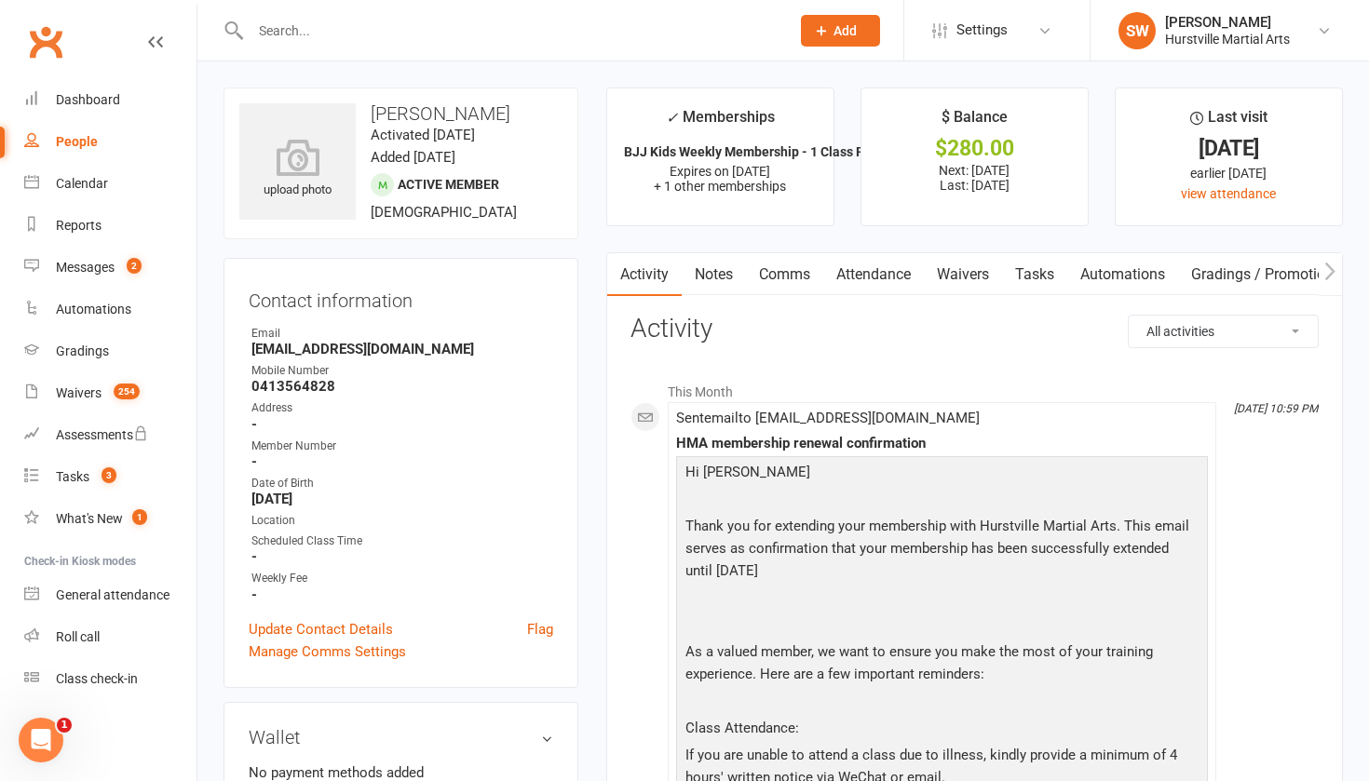
click at [710, 271] on link "Notes" at bounding box center [714, 274] width 64 height 43
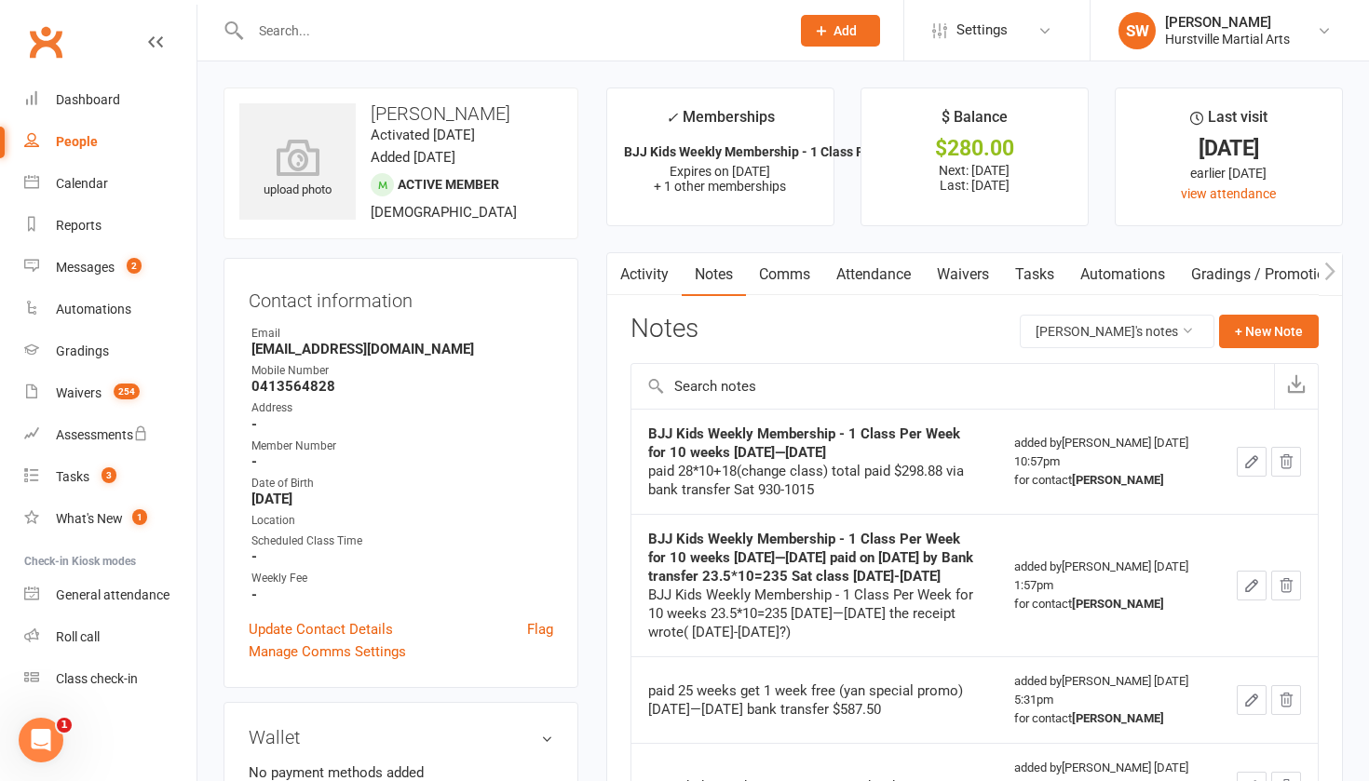
click at [789, 272] on link "Comms" at bounding box center [784, 274] width 77 height 43
